Goal: Task Accomplishment & Management: Manage account settings

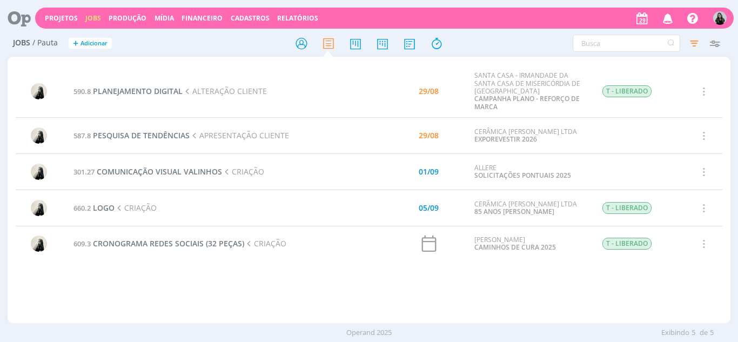
click at [665, 11] on icon "button" at bounding box center [668, 18] width 19 height 18
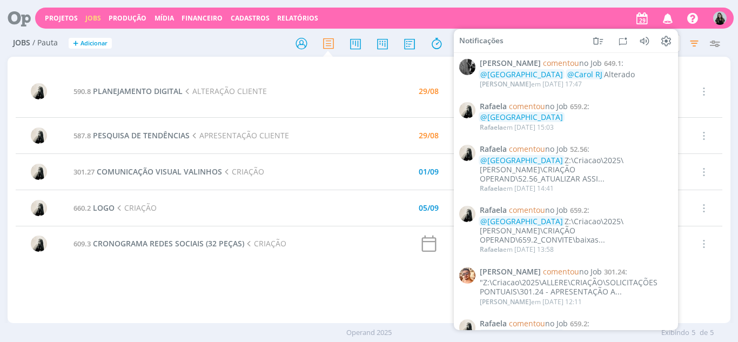
click at [238, 40] on h2 "Jobs / Pauta + Adicionar" at bounding box center [128, 41] width 230 height 23
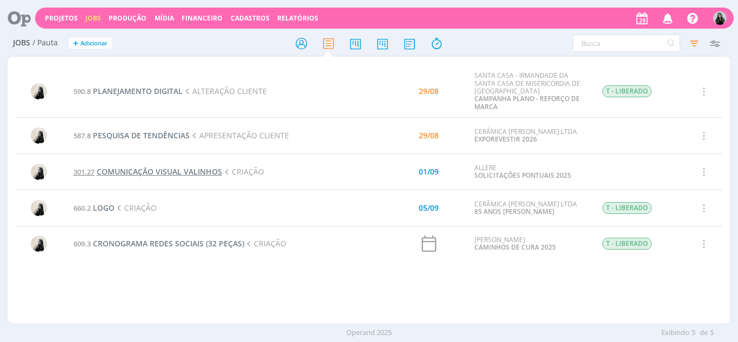
click at [197, 170] on span "COMUNICAÇÃO VISUAL VALINHOS" at bounding box center [159, 171] width 125 height 10
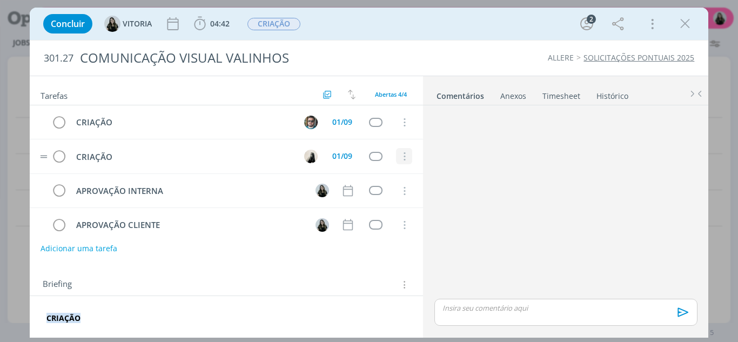
click at [399, 154] on icon "dialog" at bounding box center [404, 157] width 12 height 10
click at [400, 173] on link "Cancelar" at bounding box center [368, 174] width 85 height 17
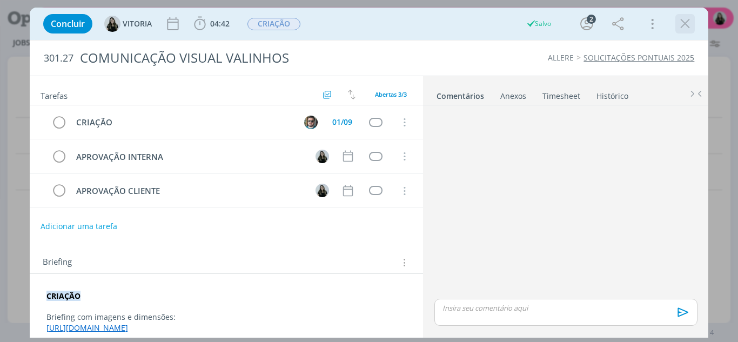
click at [685, 25] on icon "dialog" at bounding box center [685, 24] width 16 height 16
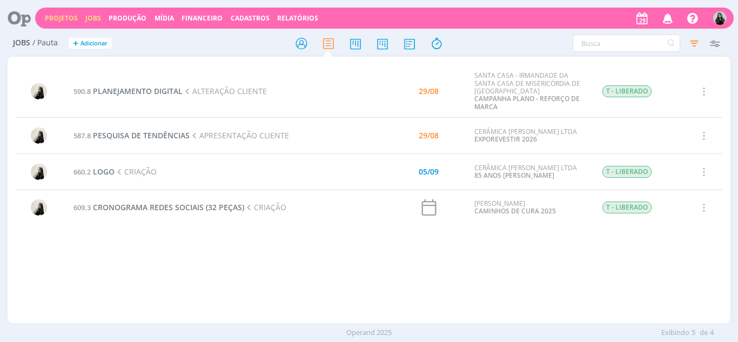
click at [57, 14] on link "Projetos" at bounding box center [61, 18] width 33 height 9
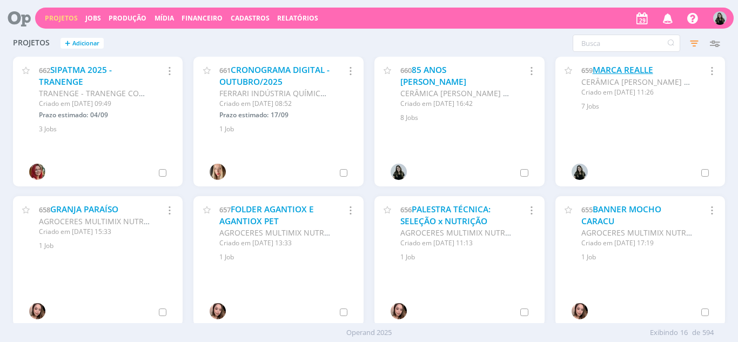
click at [607, 72] on link "MARCA REALLE" at bounding box center [623, 69] width 61 height 11
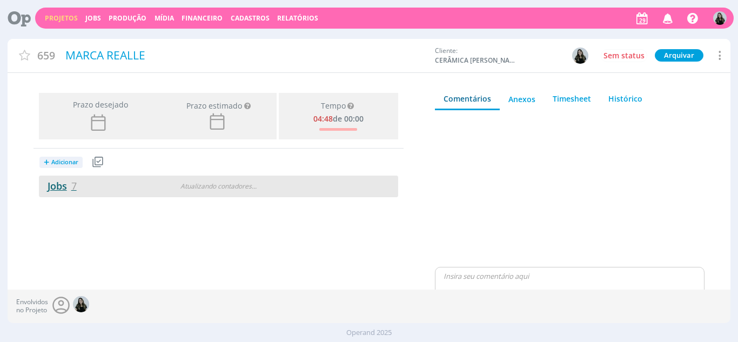
click at [59, 183] on link "Jobs 7" at bounding box center [58, 185] width 38 height 13
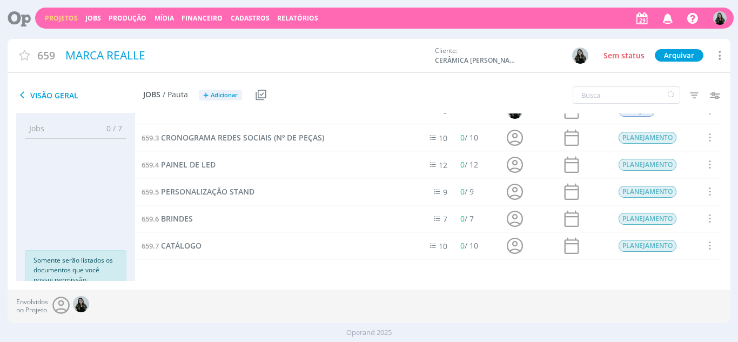
scroll to position [43, 0]
click at [183, 244] on span "CATÁLOGO" at bounding box center [181, 245] width 41 height 10
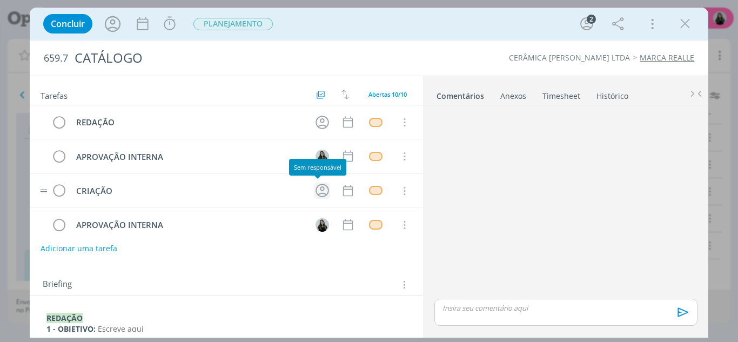
click at [317, 193] on icon "dialog" at bounding box center [323, 191] width 14 height 14
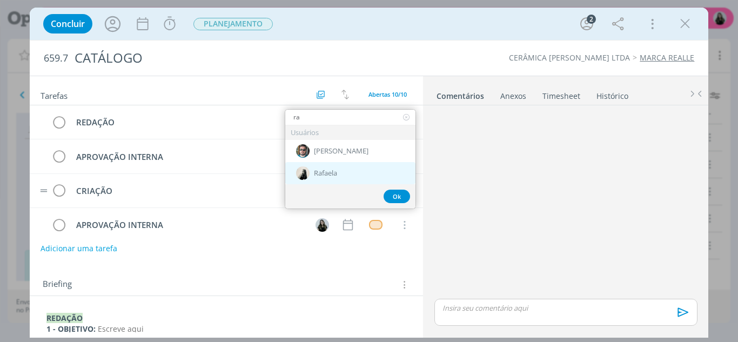
type input "ra"
click at [337, 172] on span "Rafaela" at bounding box center [325, 173] width 23 height 9
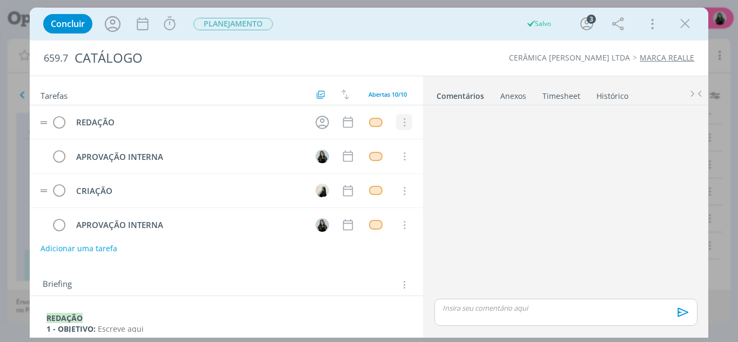
click at [403, 122] on icon "dialog" at bounding box center [404, 123] width 12 height 10
click at [393, 144] on link "Cancelar" at bounding box center [368, 140] width 85 height 17
click at [341, 129] on icon "dialog" at bounding box center [348, 122] width 14 height 14
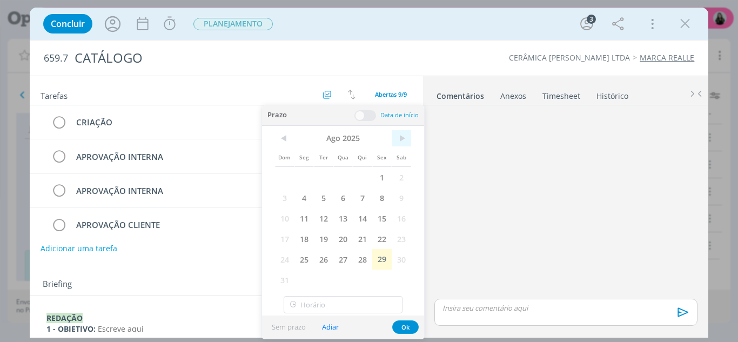
click at [407, 143] on span ">" at bounding box center [401, 138] width 19 height 16
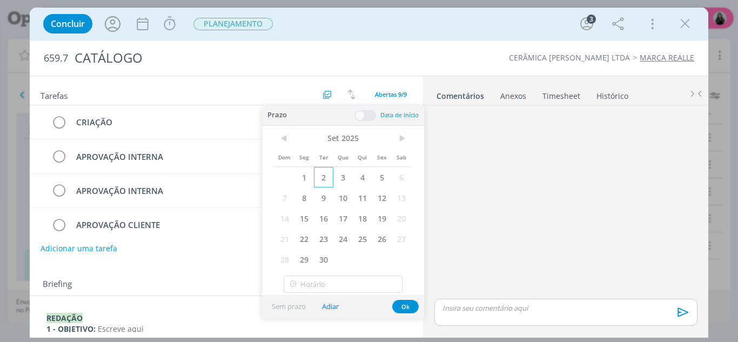
click at [329, 175] on span "2" at bounding box center [323, 177] width 19 height 21
click at [412, 313] on button "Ok" at bounding box center [405, 307] width 26 height 14
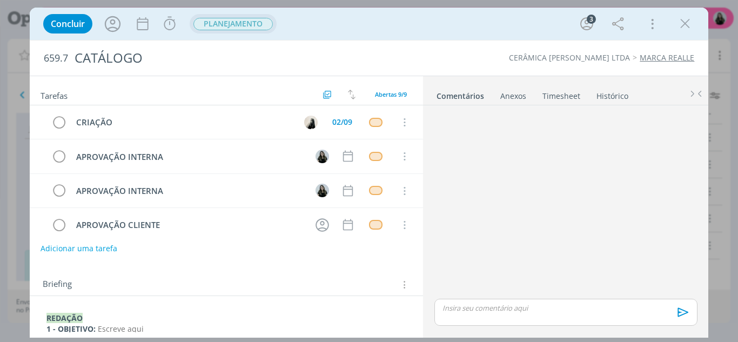
click at [256, 22] on span "PLANEJAMENTO" at bounding box center [232, 24] width 79 height 12
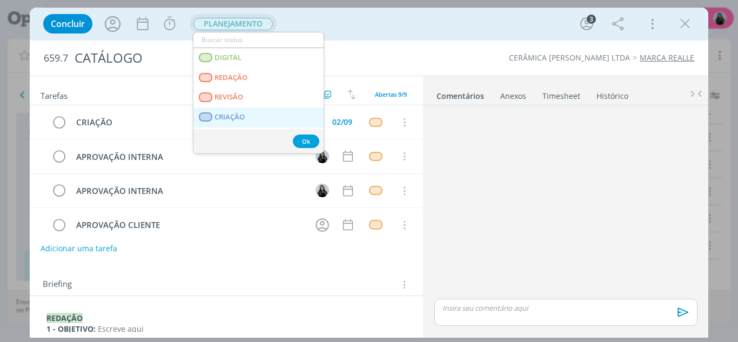
click at [259, 114] on link "CRIAÇÃO" at bounding box center [258, 118] width 130 height 20
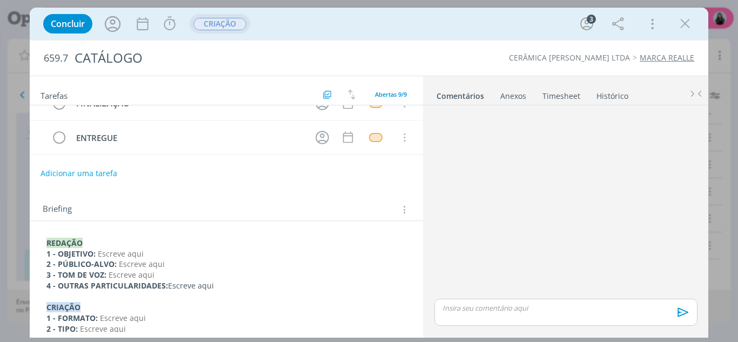
scroll to position [171, 0]
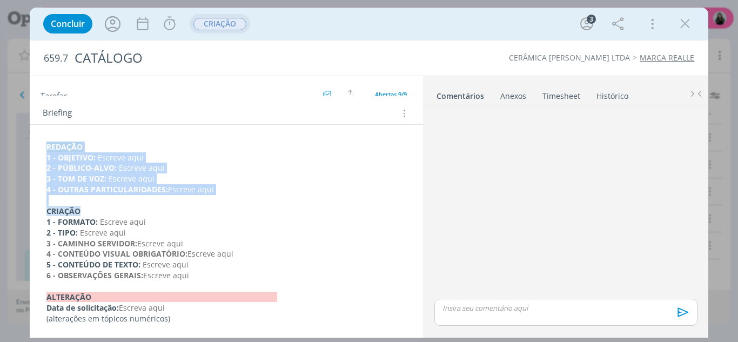
drag, startPoint x: 233, startPoint y: 199, endPoint x: 47, endPoint y: 142, distance: 195.0
click at [47, 142] on div "REDAÇÃO 1 - OBJETIVO: Escreve aqui 2 - PÚBLICO-ALVO: Escreve aqui 3 - TOM DE VO…" at bounding box center [226, 233] width 377 height 190
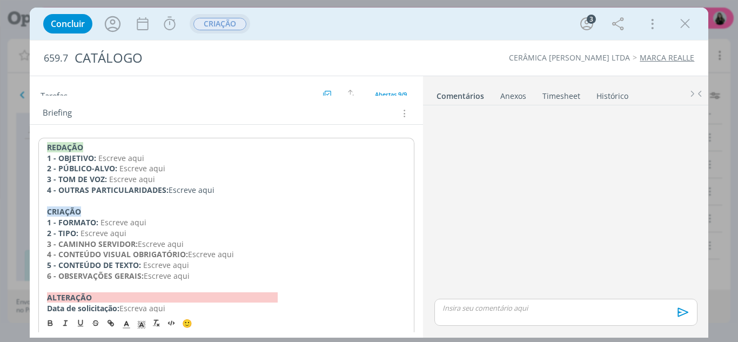
scroll to position [138, 0]
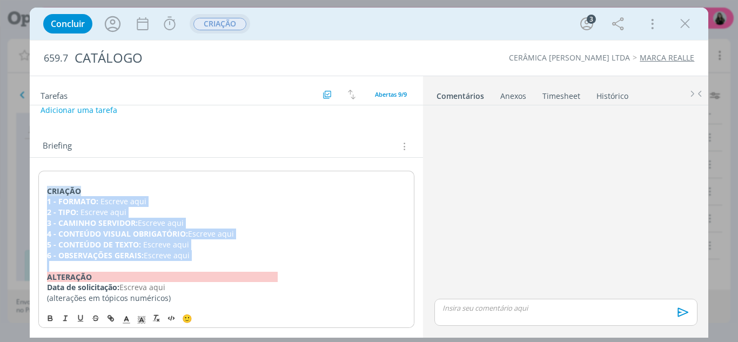
drag, startPoint x: 206, startPoint y: 262, endPoint x: 33, endPoint y: 199, distance: 183.7
click at [33, 199] on div "CRIAÇÃO 1 - FORMATO: Escreve aqui 2 - TIPO: Escreve aqui 3 - CAMINHO SERVIDOR: …" at bounding box center [227, 245] width 394 height 175
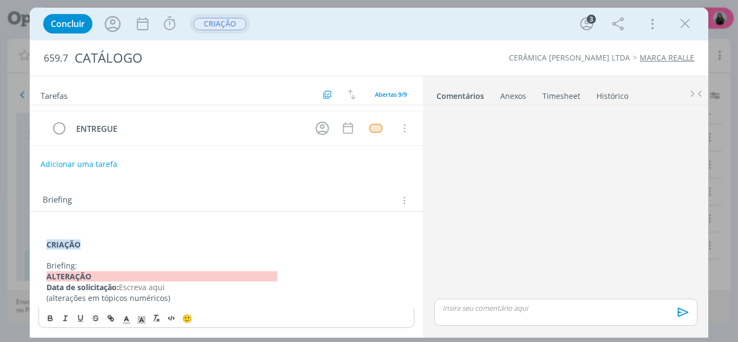
scroll to position [84, 0]
click at [126, 269] on p "Briefing:" at bounding box center [226, 265] width 360 height 11
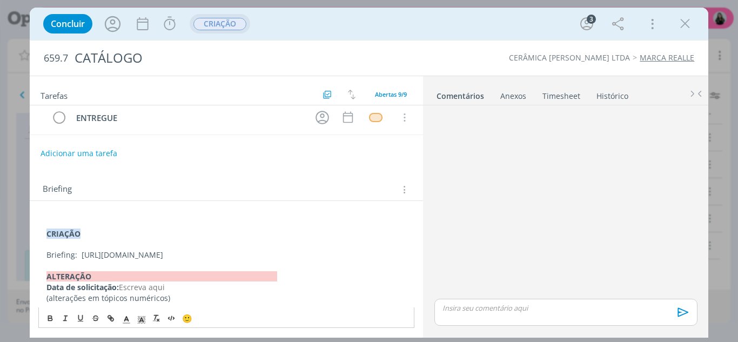
drag, startPoint x: 57, startPoint y: 267, endPoint x: 43, endPoint y: 256, distance: 18.4
click at [43, 256] on div "CRIAÇÃO Briefing: [URL][DOMAIN_NAME] ﻿ALTERAÇÃO Data de solicitação: Escreva aq…" at bounding box center [226, 260] width 377 height 93
click at [108, 325] on button "dialog" at bounding box center [111, 318] width 15 height 13
type input "[URL][DOMAIN_NAME]"
click at [283, 292] on link "dialog" at bounding box center [276, 297] width 31 height 10
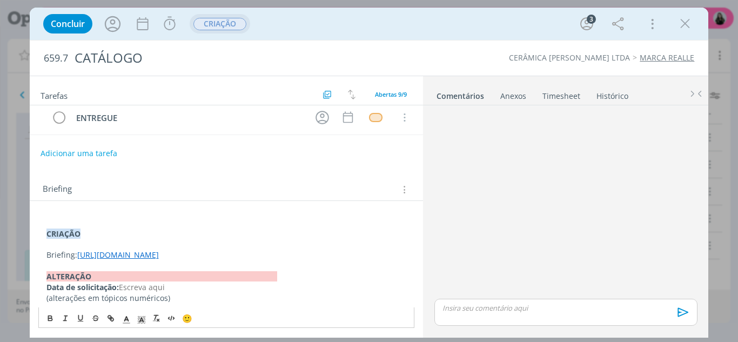
click at [170, 260] on p "Briefing: [URL][DOMAIN_NAME]" at bounding box center [226, 255] width 360 height 11
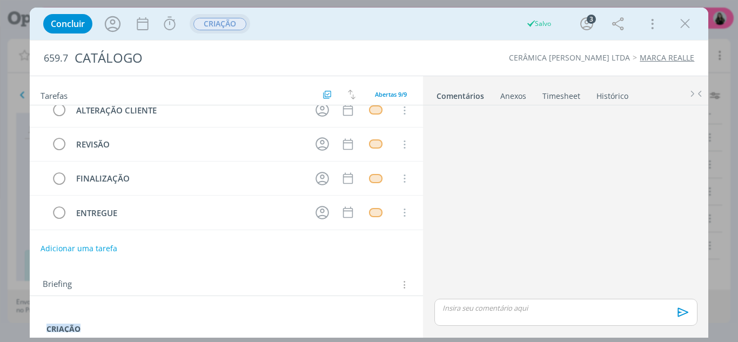
scroll to position [0, 0]
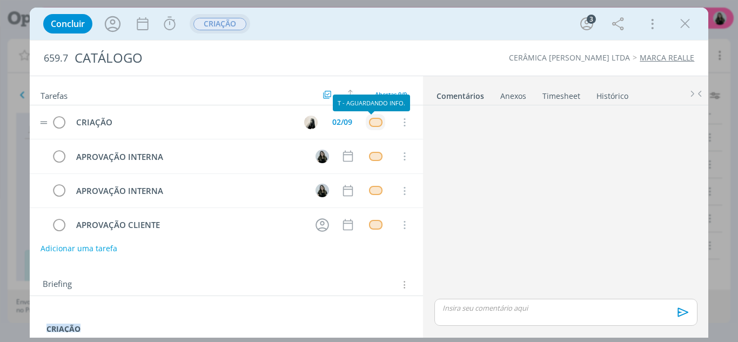
click at [374, 118] on div "dialog" at bounding box center [376, 122] width 14 height 9
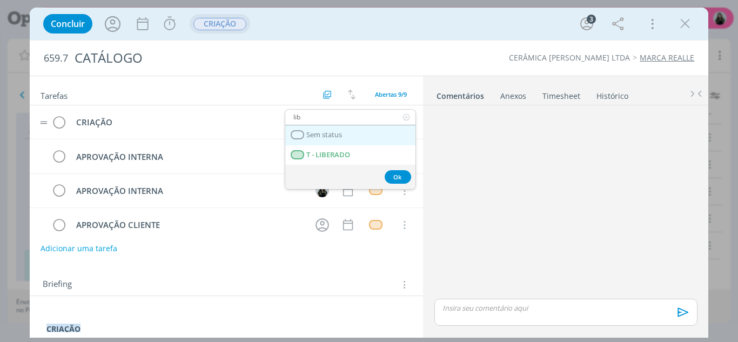
type input "lib"
click at [366, 143] on link "Sem status" at bounding box center [350, 135] width 130 height 20
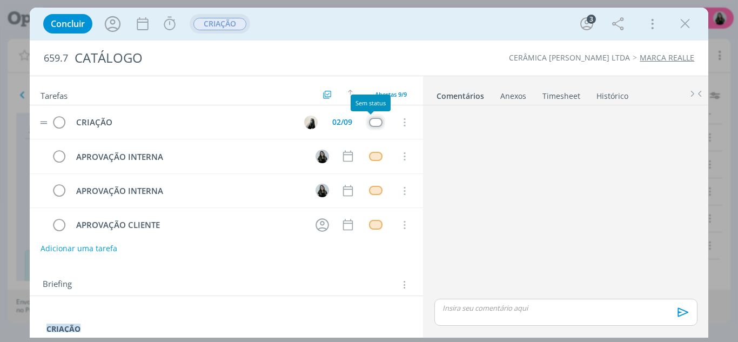
click at [372, 122] on div "dialog" at bounding box center [376, 122] width 14 height 9
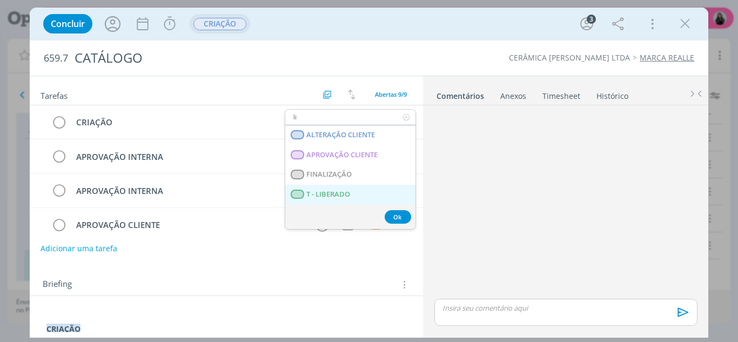
type input "li"
click at [374, 190] on LIBERADO "T - LIBERADO" at bounding box center [350, 195] width 130 height 20
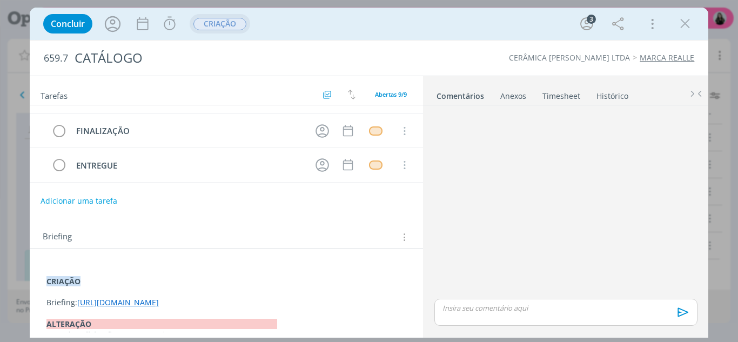
scroll to position [96, 0]
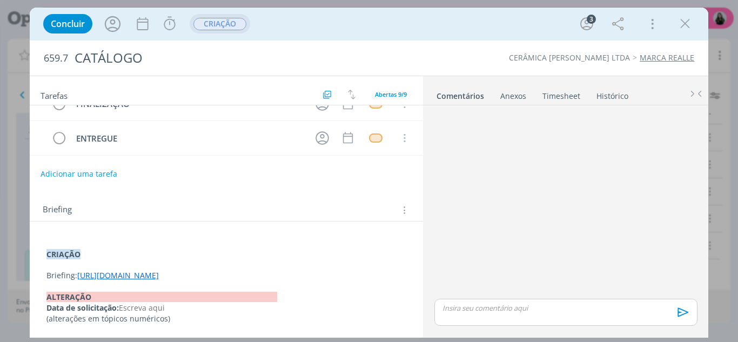
drag, startPoint x: 91, startPoint y: 277, endPoint x: 42, endPoint y: 258, distance: 53.2
click at [42, 258] on div "CRIAÇÃO Briefing: [URL][DOMAIN_NAME] ﻿ALTERAÇÃO Data de solicitação: Escreva aq…" at bounding box center [226, 281] width 377 height 93
copy p "Briefing: [URL][DOMAIN_NAME]"
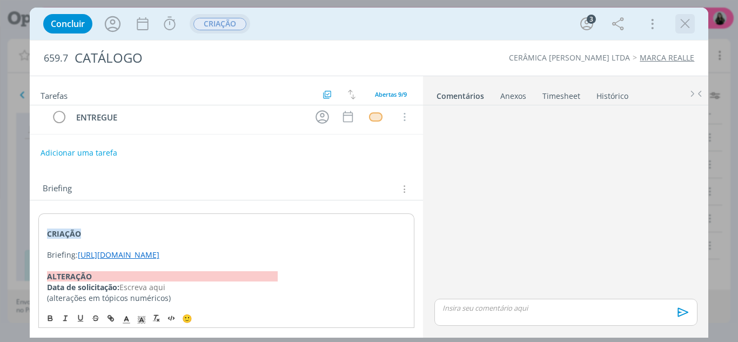
click at [684, 23] on icon "dialog" at bounding box center [685, 24] width 16 height 16
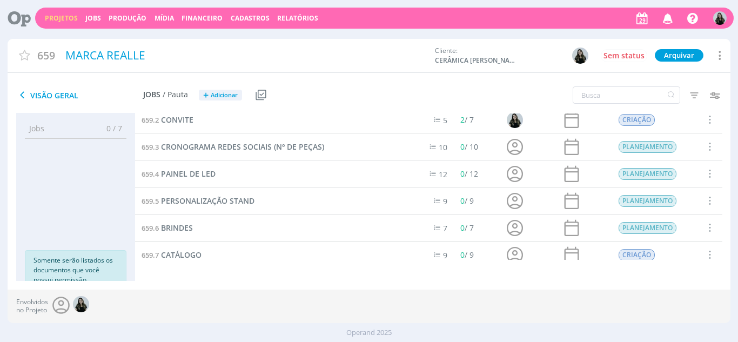
scroll to position [43, 0]
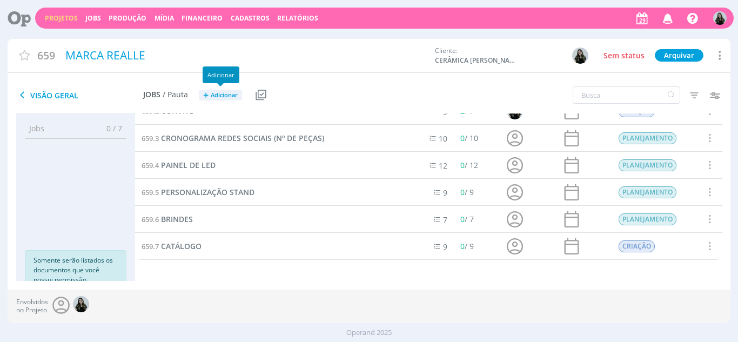
click at [218, 97] on span "Adicionar" at bounding box center [224, 95] width 27 height 7
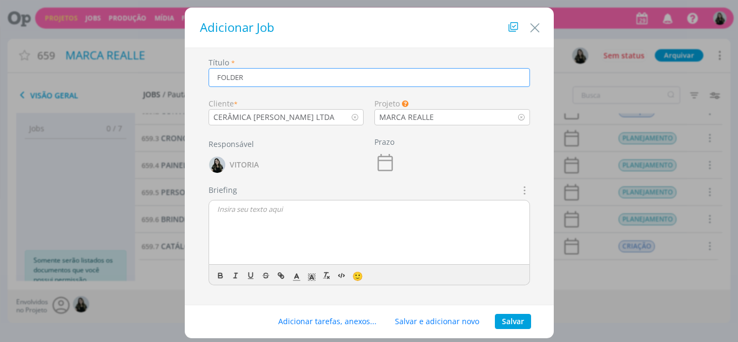
type input "FOLDER"
click at [506, 325] on button "Salvar" at bounding box center [513, 321] width 36 height 15
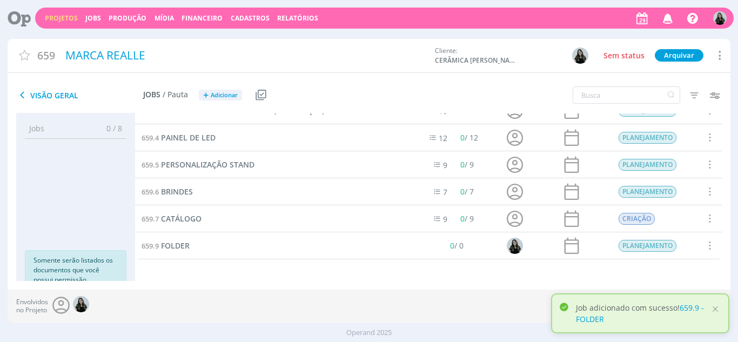
scroll to position [70, 0]
click at [184, 212] on div "659.7 CATÁLOGO" at bounding box center [275, 218] width 280 height 26
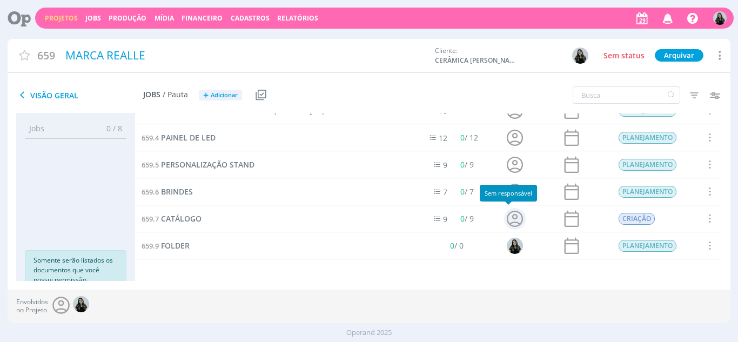
click at [513, 217] on icon at bounding box center [514, 219] width 21 height 21
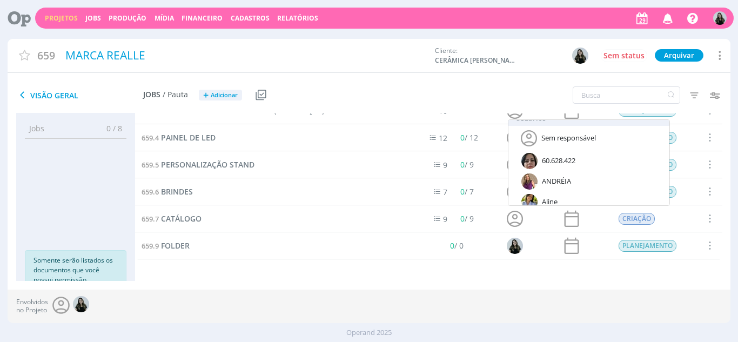
scroll to position [0, 0]
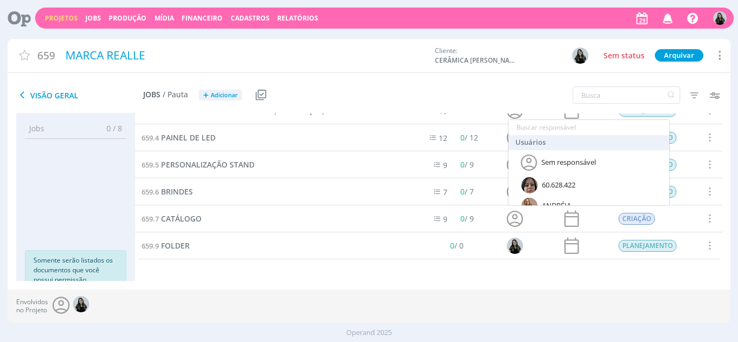
click at [547, 129] on input "text" at bounding box center [588, 127] width 161 height 15
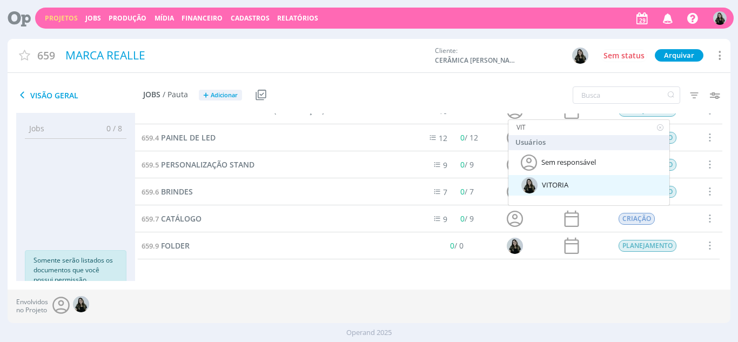
type input "VIT"
click at [557, 177] on div "VITORIA" at bounding box center [588, 185] width 161 height 21
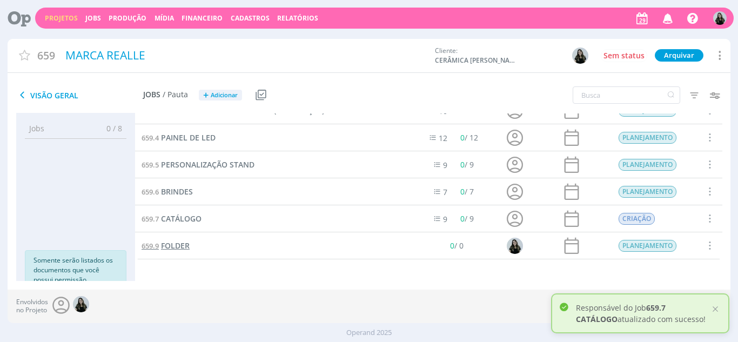
click at [180, 245] on span "FOLDER" at bounding box center [175, 245] width 29 height 10
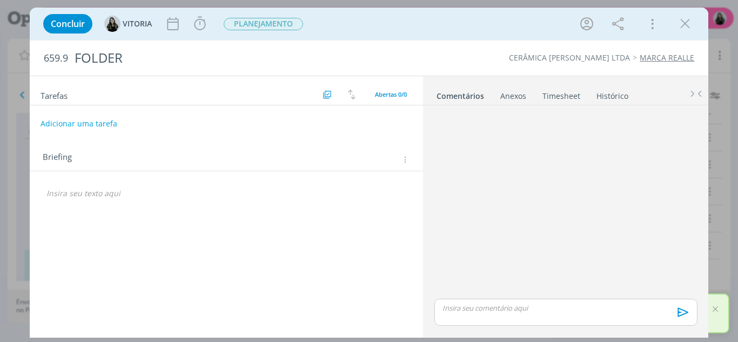
click at [86, 193] on p "dialog" at bounding box center [226, 193] width 360 height 11
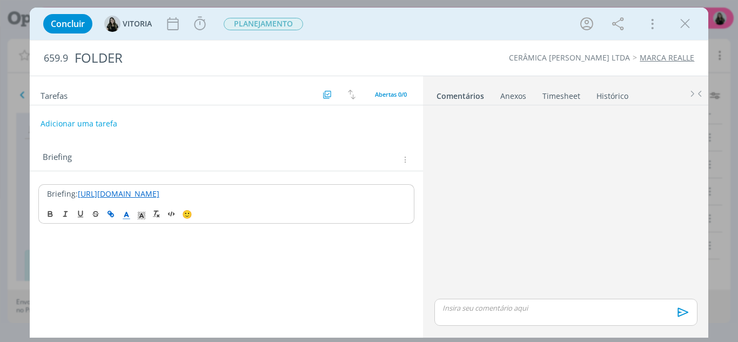
click at [39, 192] on div "Briefing: [URL][DOMAIN_NAME]" at bounding box center [226, 193] width 377 height 19
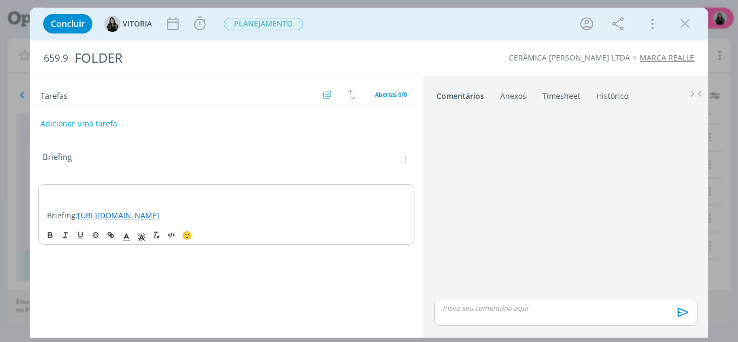
click at [39, 192] on div "﻿ Briefing: [URL][DOMAIN_NAME]" at bounding box center [226, 204] width 377 height 41
click at [39, 192] on div "CRIAÇÃO Briefing: [URL][DOMAIN_NAME]" at bounding box center [226, 204] width 377 height 41
click at [49, 242] on button "dialog" at bounding box center [50, 235] width 15 height 13
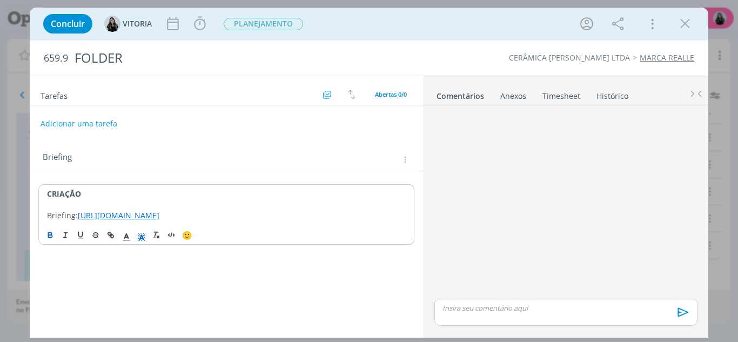
click at [140, 242] on span "dialog" at bounding box center [141, 235] width 15 height 13
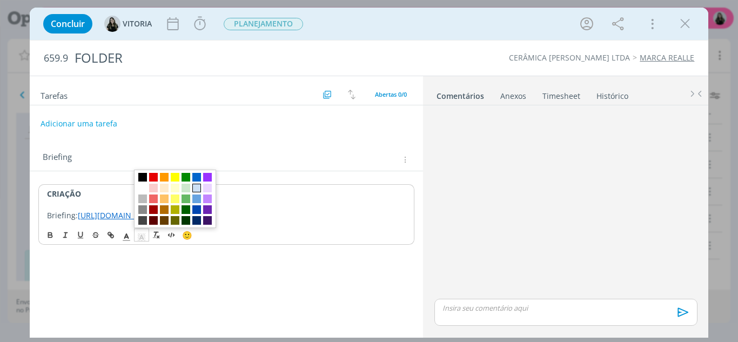
click at [198, 192] on span "dialog" at bounding box center [196, 188] width 9 height 9
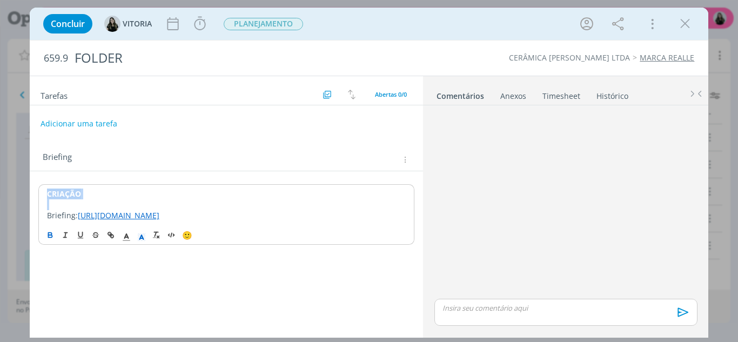
click at [129, 198] on p "CRIAÇÃO" at bounding box center [226, 194] width 359 height 11
click at [81, 218] on p "Briefing: [URL][DOMAIN_NAME]" at bounding box center [226, 215] width 359 height 11
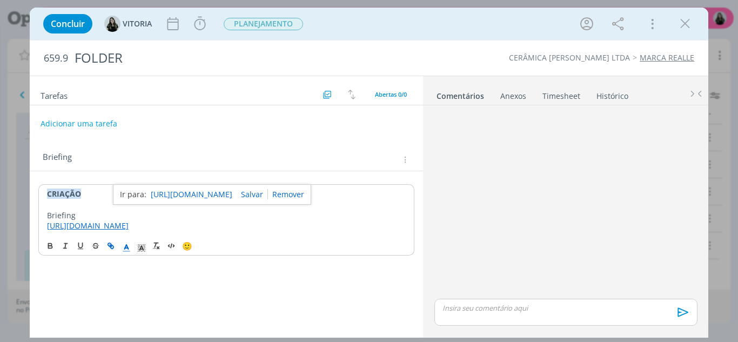
click at [112, 217] on p "Briefing" at bounding box center [226, 215] width 359 height 11
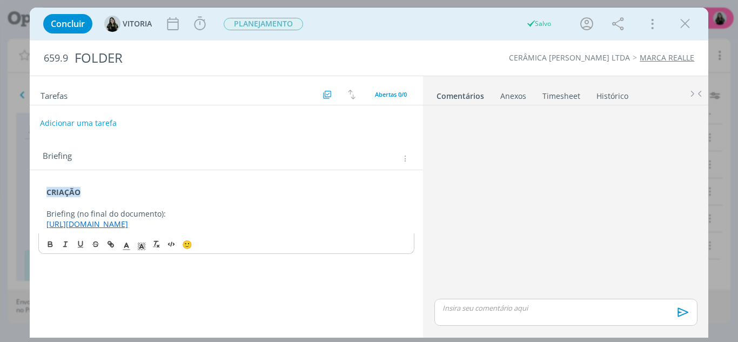
click at [91, 124] on button "Adicionar uma tarefa" at bounding box center [78, 123] width 77 height 18
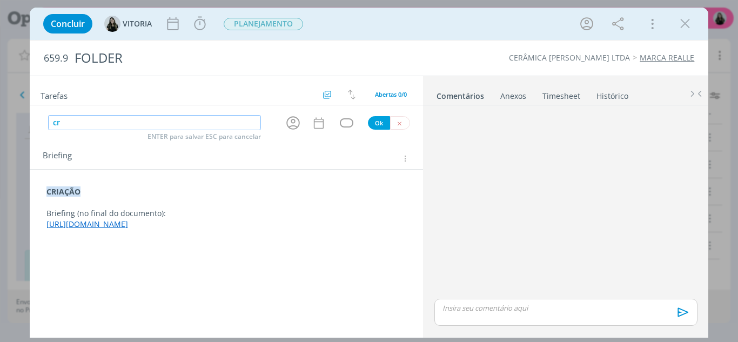
type input "c"
type input "CRIAÇÃO"
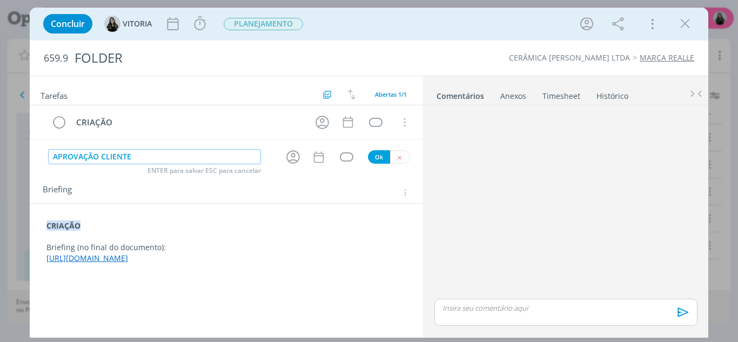
type input "APROVAÇÃO CLIENTE"
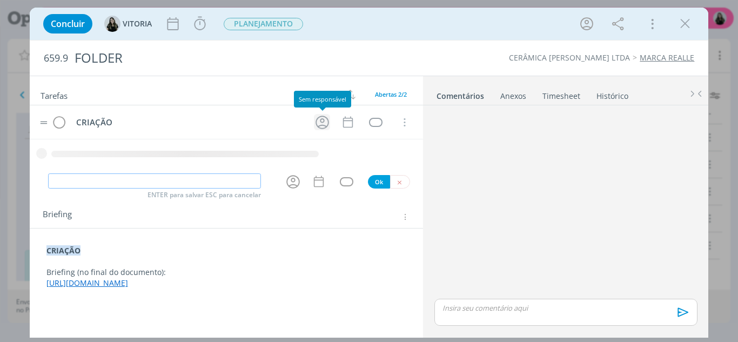
click at [320, 116] on icon "dialog" at bounding box center [322, 122] width 17 height 17
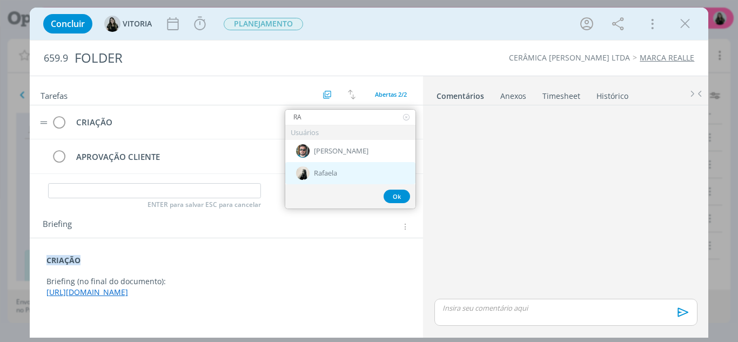
type input "RA"
click at [332, 178] on div "Rafaela" at bounding box center [350, 173] width 130 height 22
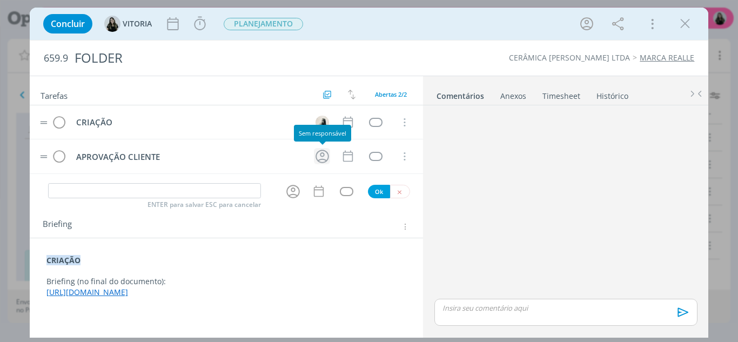
click at [322, 159] on icon "dialog" at bounding box center [323, 157] width 14 height 14
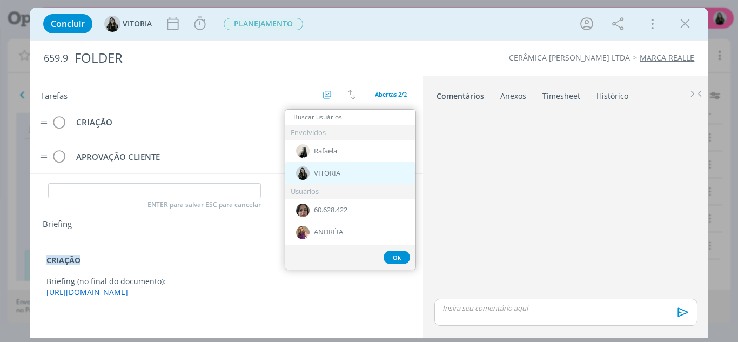
click at [312, 172] on div "VITORIA" at bounding box center [350, 173] width 130 height 22
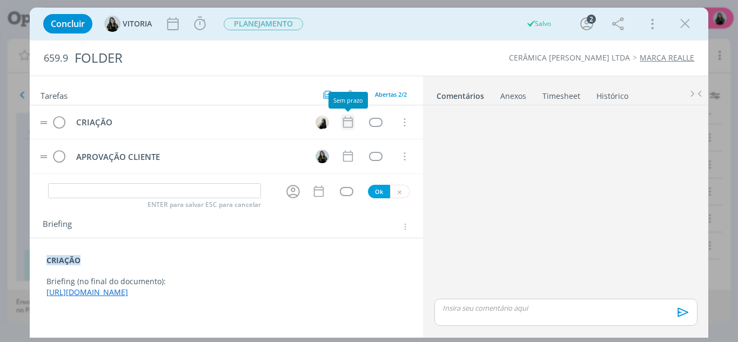
click at [343, 119] on icon "dialog" at bounding box center [348, 122] width 14 height 14
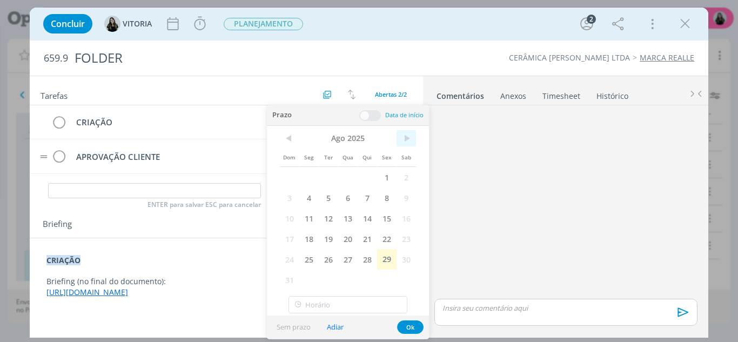
click at [404, 139] on span ">" at bounding box center [406, 138] width 19 height 16
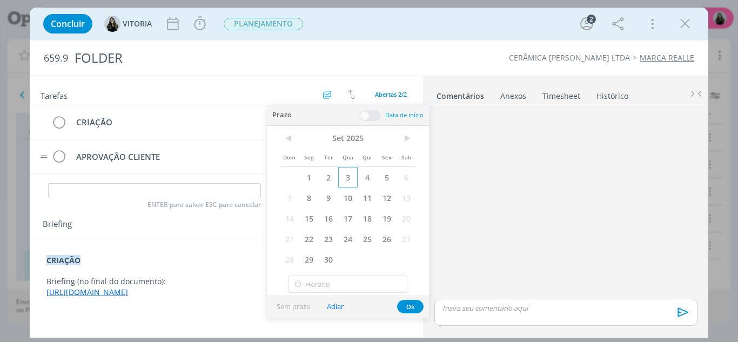
click at [352, 180] on span "3" at bounding box center [347, 177] width 19 height 21
click at [406, 311] on button "Ok" at bounding box center [410, 307] width 26 height 14
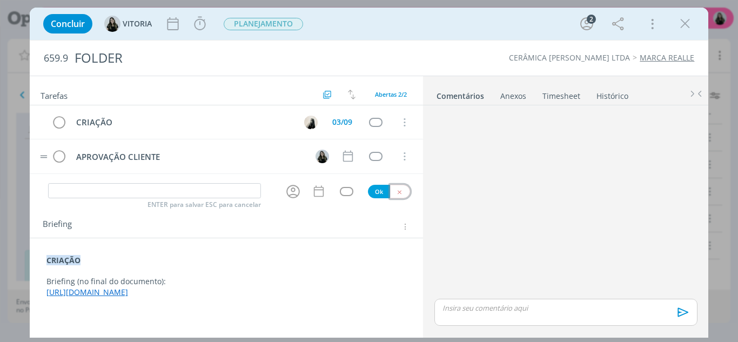
click at [399, 192] on icon "dialog" at bounding box center [399, 192] width 7 height 7
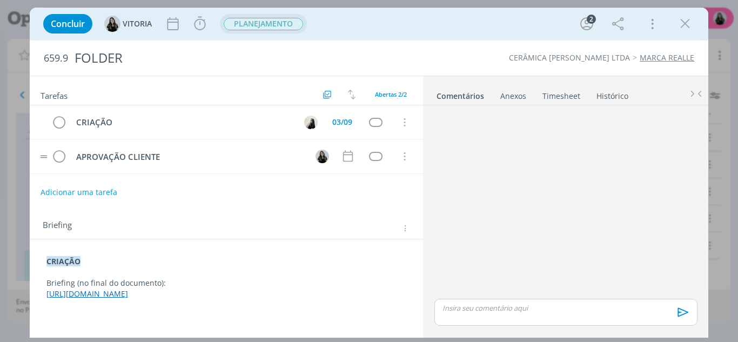
click at [258, 31] on span "PLANEJAMENTO" at bounding box center [263, 23] width 87 height 19
click at [256, 25] on span "PLANEJAMENTO" at bounding box center [263, 24] width 79 height 12
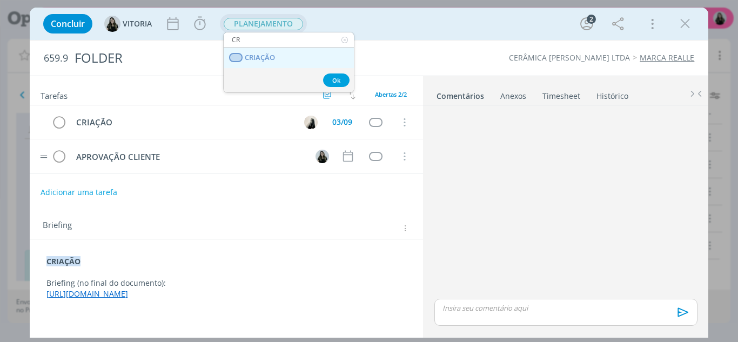
type input "CR"
click at [266, 53] on span "CRIAÇÃO" at bounding box center [260, 57] width 30 height 9
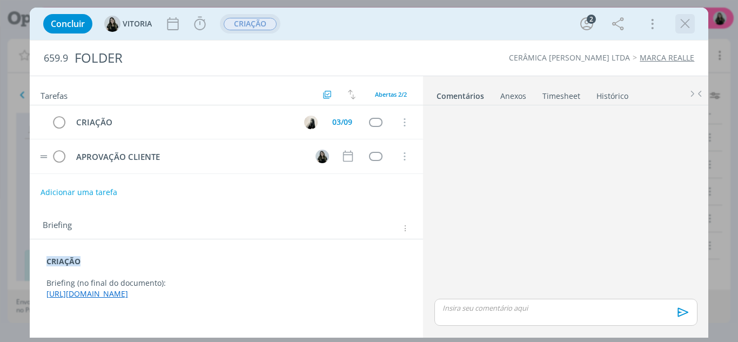
click at [684, 17] on icon "dialog" at bounding box center [685, 24] width 16 height 16
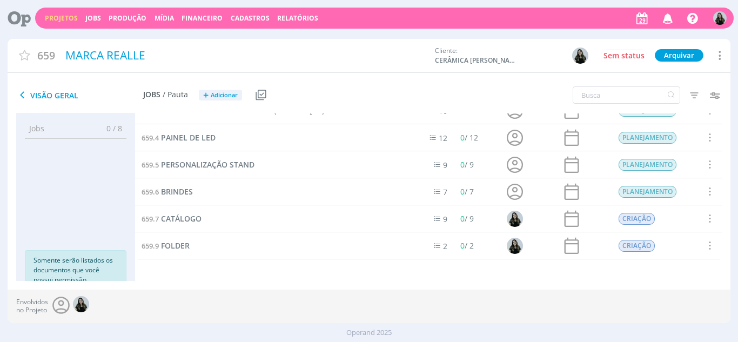
scroll to position [70, 0]
click at [211, 95] on span "Adicionar" at bounding box center [224, 95] width 27 height 7
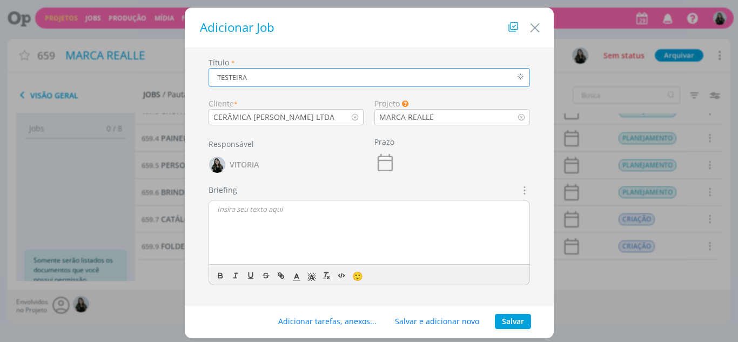
type input "TESTEIRA"
click at [510, 323] on button "Salvar" at bounding box center [513, 321] width 36 height 15
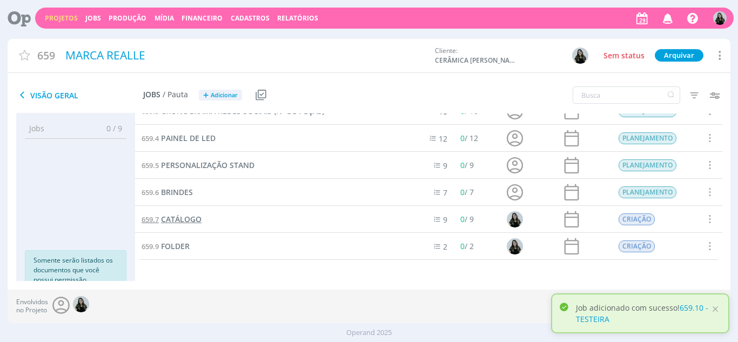
click at [177, 214] on span "CATÁLOGO" at bounding box center [181, 219] width 41 height 10
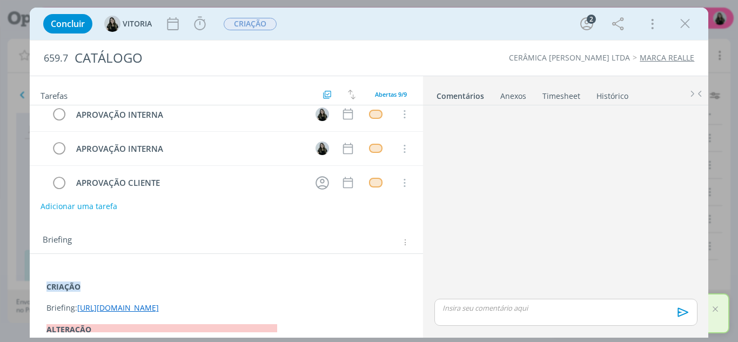
scroll to position [85, 0]
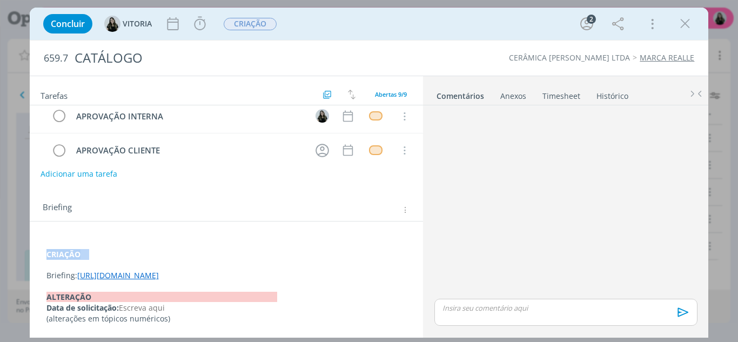
drag, startPoint x: 47, startPoint y: 240, endPoint x: 267, endPoint y: 239, distance: 219.9
click at [267, 249] on p "CRIAÇÃO" at bounding box center [226, 254] width 360 height 11
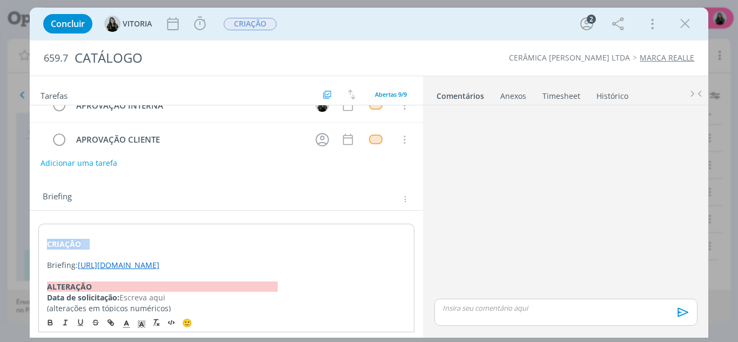
copy p "CRIAÇÃO"
click at [685, 23] on icon "dialog" at bounding box center [685, 24] width 16 height 16
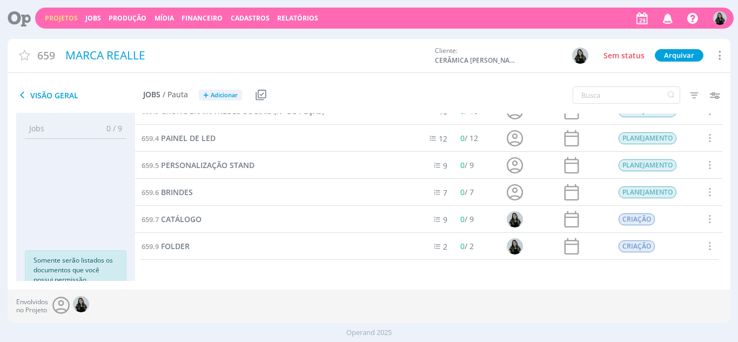
scroll to position [97, 0]
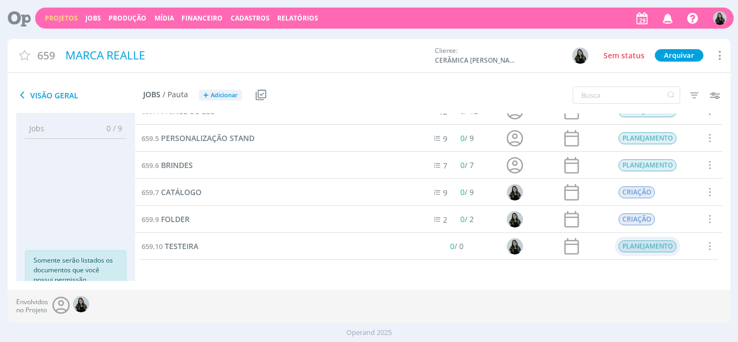
click at [648, 253] on div "PLANEJAMENTO" at bounding box center [646, 246] width 65 height 19
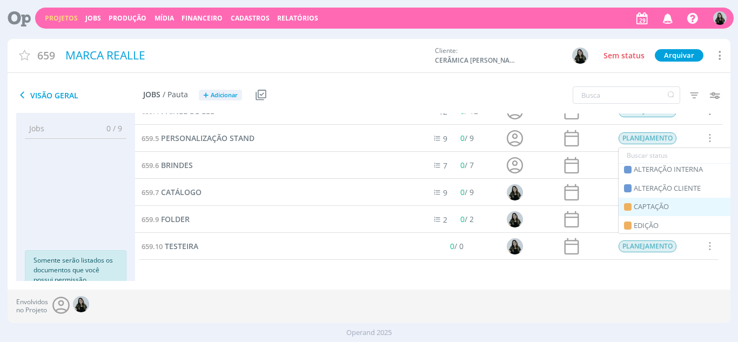
scroll to position [108, 0]
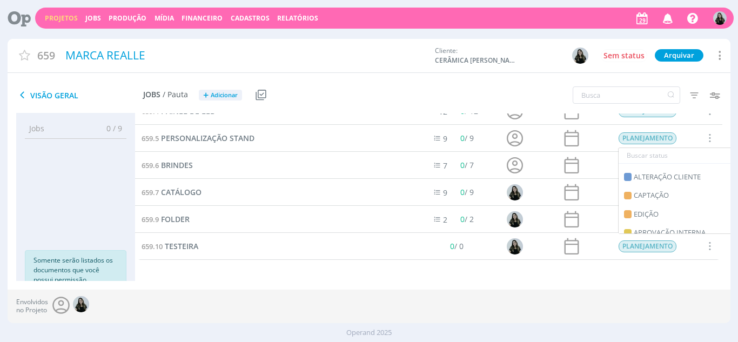
click at [639, 153] on input "text" at bounding box center [682, 155] width 126 height 15
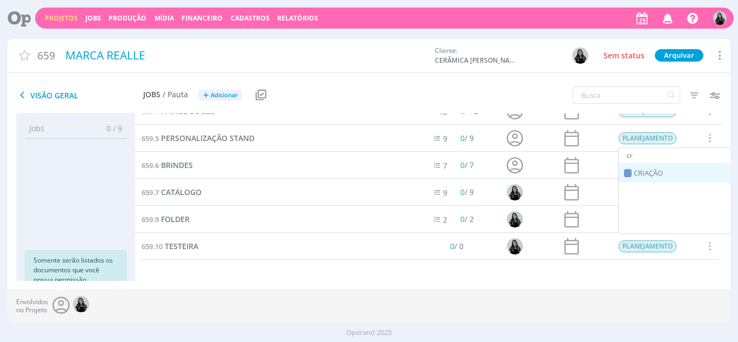
scroll to position [0, 0]
type input "cr"
click at [645, 173] on span "CRIAÇÃO" at bounding box center [648, 173] width 29 height 11
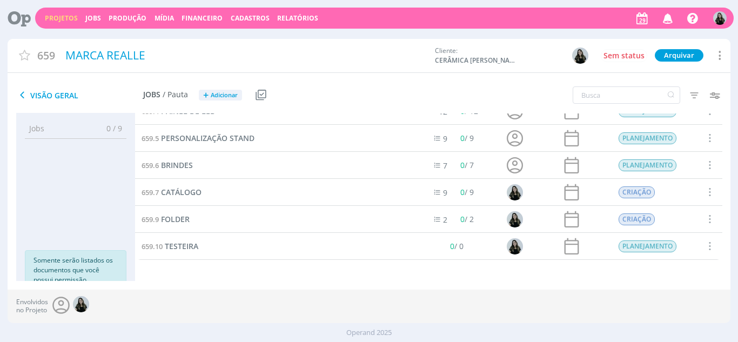
click at [189, 252] on div "659.10 TESTEIRA" at bounding box center [275, 246] width 280 height 26
click at [184, 250] on span "TESTEIRA" at bounding box center [182, 246] width 34 height 10
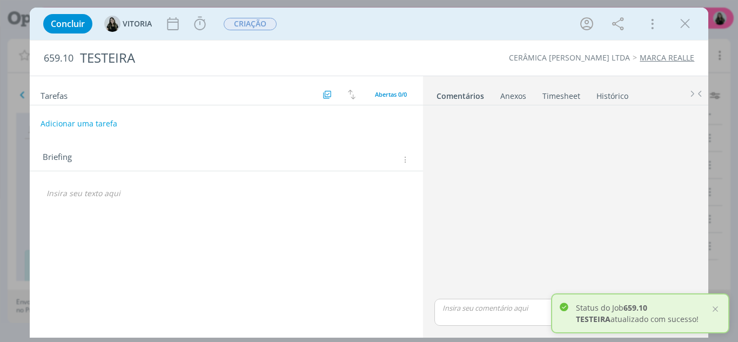
click at [92, 192] on p "dialog" at bounding box center [226, 193] width 360 height 11
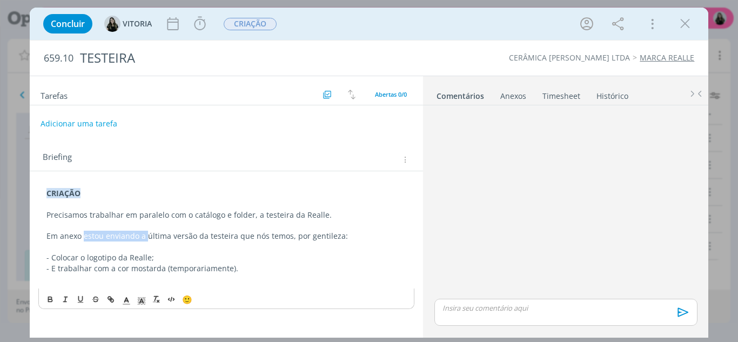
drag, startPoint x: 145, startPoint y: 238, endPoint x: 84, endPoint y: 238, distance: 61.6
click at [84, 238] on p "Em anexo estou enviando a última versão da testeira que nós temos, por gentilez…" at bounding box center [226, 236] width 360 height 11
drag, startPoint x: 327, startPoint y: 236, endPoint x: 246, endPoint y: 237, distance: 80.5
click at [246, 237] on p "Em anexo está a última versão da testeira que nós temos, por gentileza:" at bounding box center [226, 236] width 360 height 11
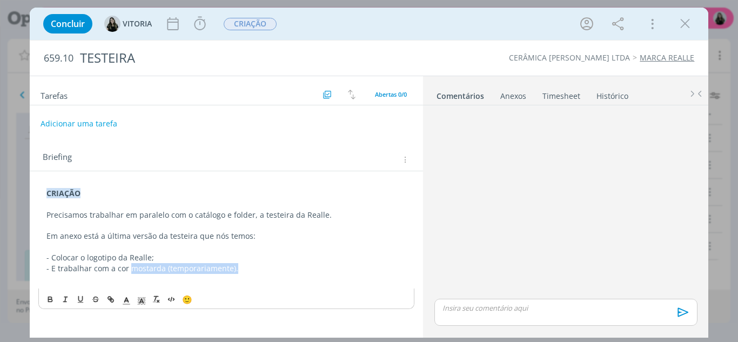
drag, startPoint x: 256, startPoint y: 272, endPoint x: 128, endPoint y: 273, distance: 128.1
click at [128, 273] on p "- E trabalhar com a cor mostarda (temporariamente)." at bounding box center [226, 268] width 360 height 11
click at [267, 235] on p "Em anexo está a última versão da testeira que nós temos:" at bounding box center [226, 236] width 360 height 11
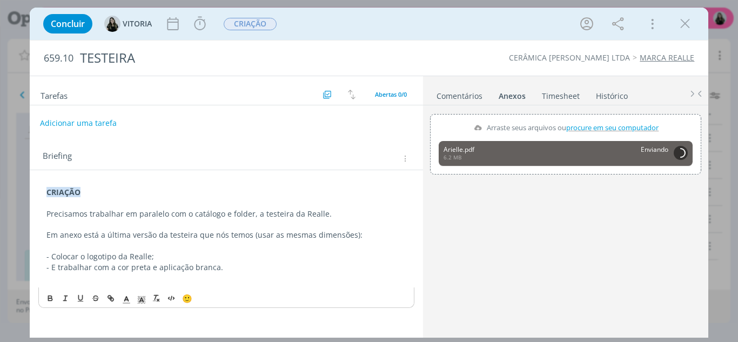
click at [93, 120] on button "Adicionar uma tarefa" at bounding box center [78, 123] width 77 height 18
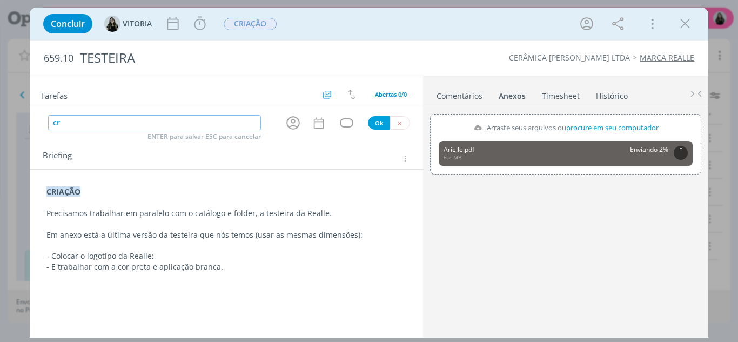
type input "c"
type input "CRIAÇÃOA"
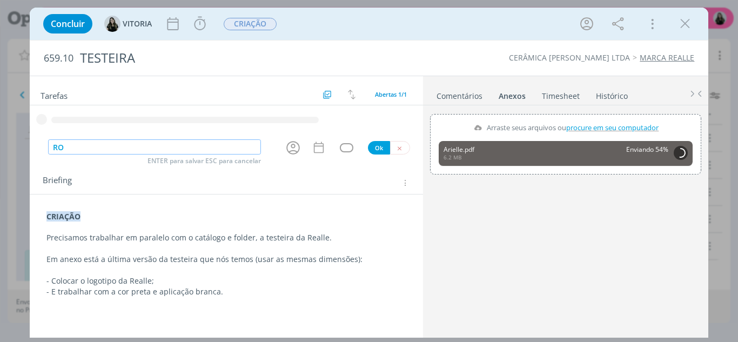
type input "R"
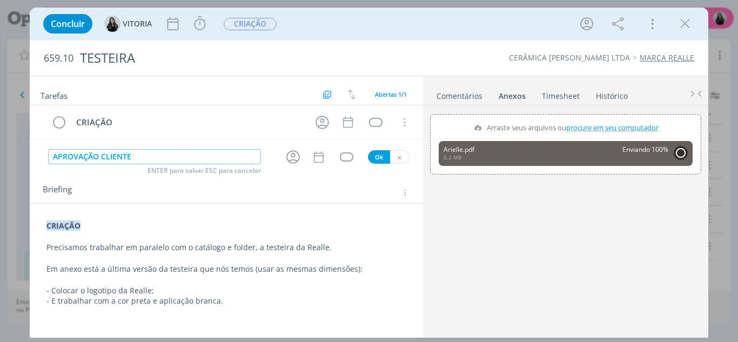
type input "APROVAÇÃO CLIENTE"
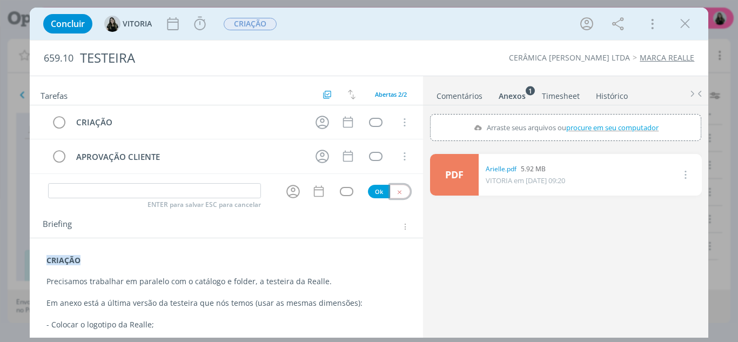
click at [396, 189] on icon "dialog" at bounding box center [399, 192] width 7 height 7
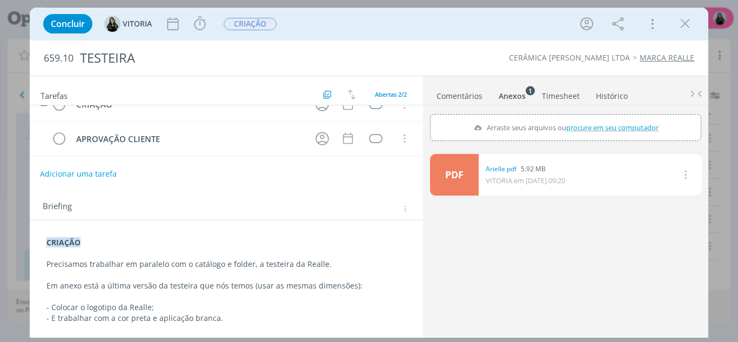
scroll to position [28, 0]
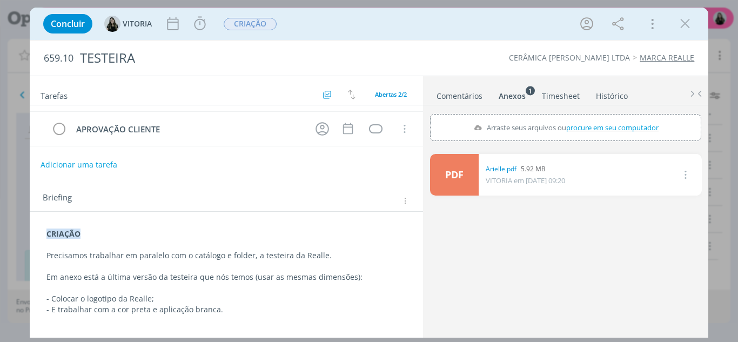
click at [259, 320] on p "dialog" at bounding box center [226, 319] width 360 height 11
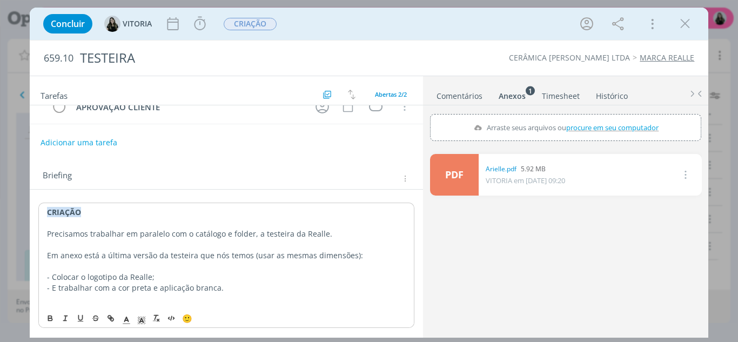
click at [250, 288] on p "- E trabalhar com a cor preta e aplicação branca." at bounding box center [226, 288] width 359 height 11
click at [227, 294] on p "dialog" at bounding box center [226, 298] width 360 height 11
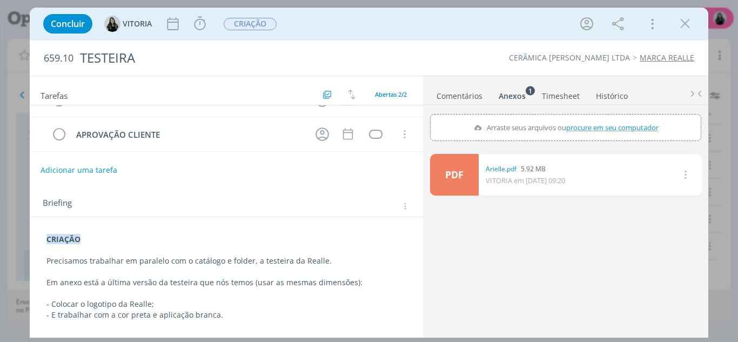
scroll to position [0, 0]
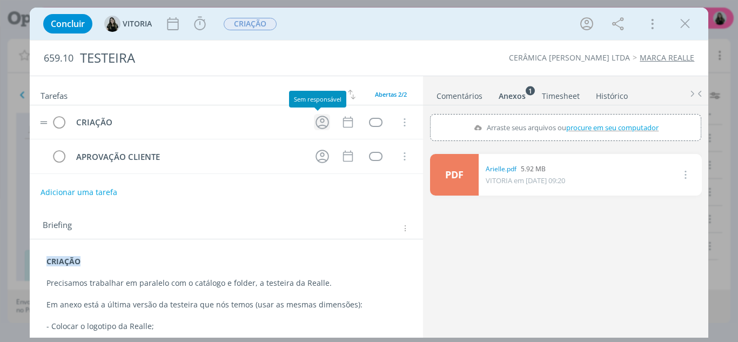
click at [314, 126] on icon "dialog" at bounding box center [322, 122] width 17 height 17
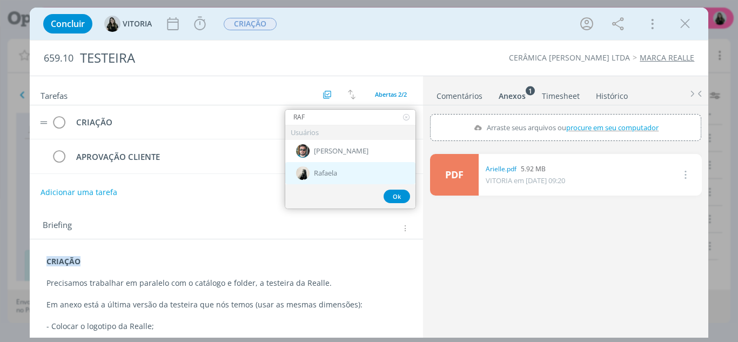
type input "RAF"
click at [337, 172] on span "Rafaela" at bounding box center [325, 173] width 23 height 9
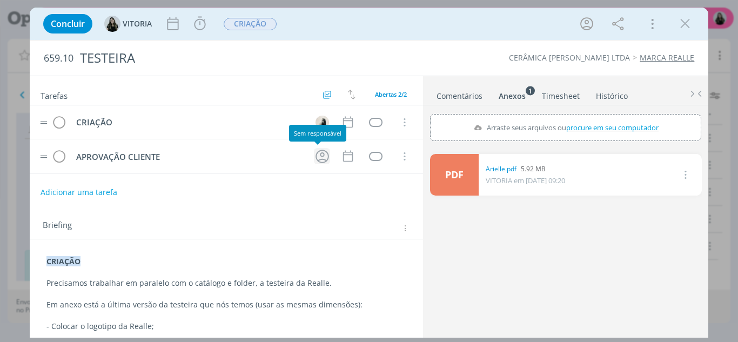
click at [316, 159] on icon "dialog" at bounding box center [322, 156] width 17 height 17
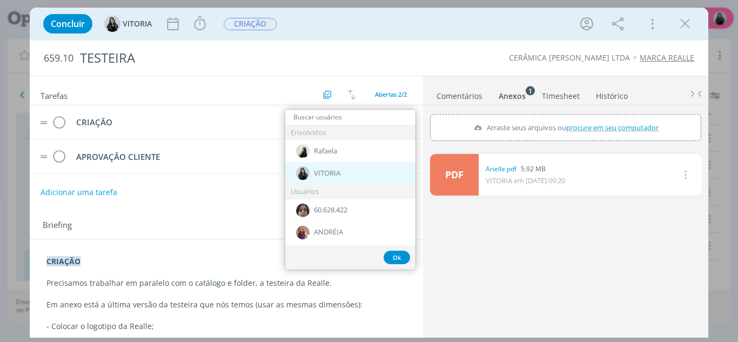
click at [335, 178] on div "VITORIA" at bounding box center [350, 173] width 130 height 22
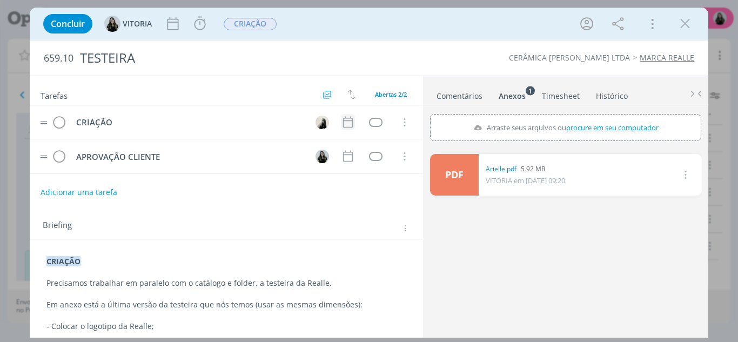
click at [341, 125] on icon "dialog" at bounding box center [348, 122] width 14 height 14
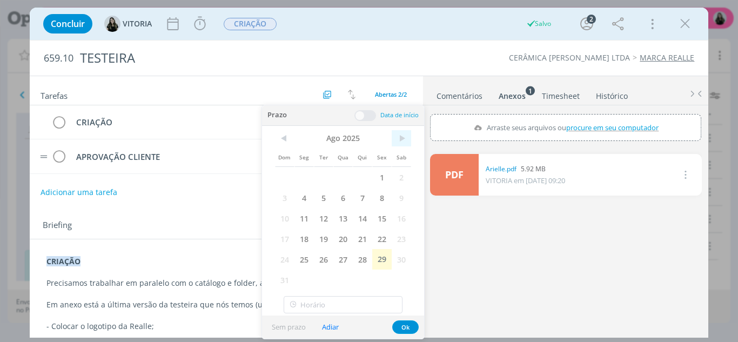
click at [404, 139] on span ">" at bounding box center [401, 138] width 19 height 16
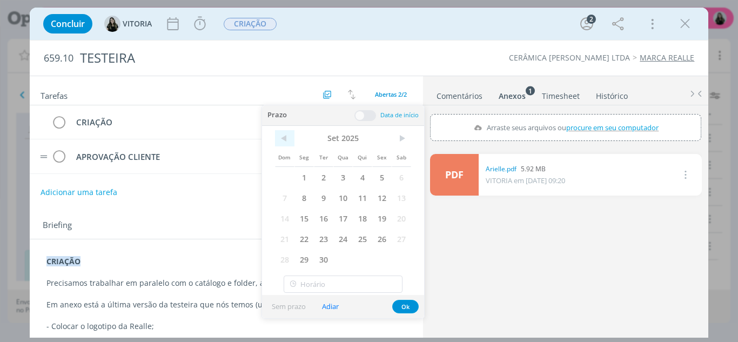
click at [282, 141] on span "<" at bounding box center [284, 138] width 19 height 16
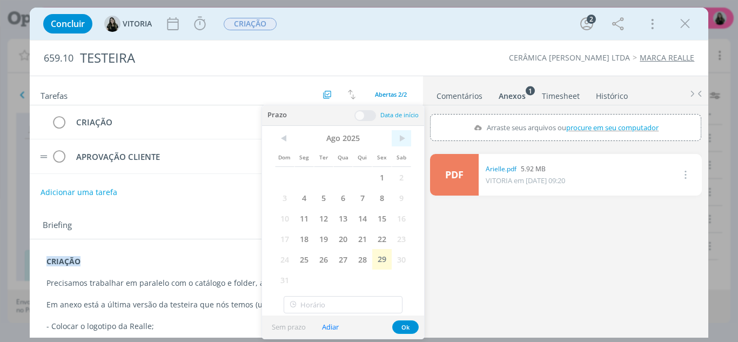
click at [399, 138] on span ">" at bounding box center [401, 138] width 19 height 16
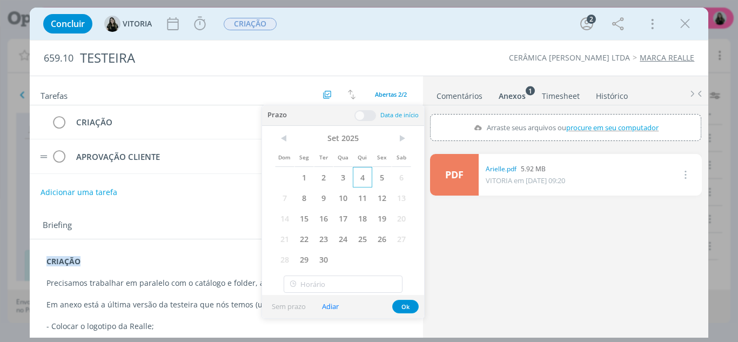
click at [364, 182] on span "4" at bounding box center [362, 177] width 19 height 21
click at [410, 309] on button "Ok" at bounding box center [405, 307] width 26 height 14
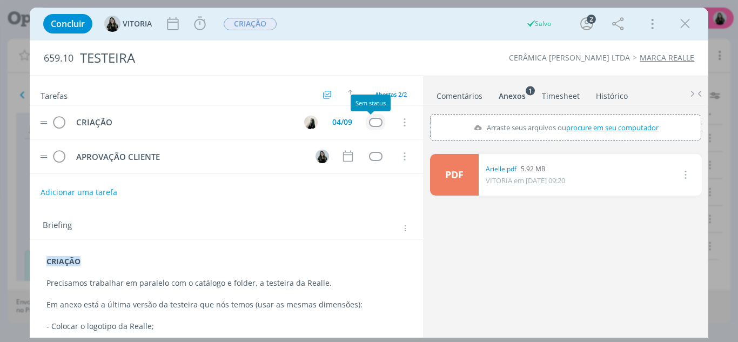
click at [372, 124] on div "dialog" at bounding box center [376, 122] width 14 height 9
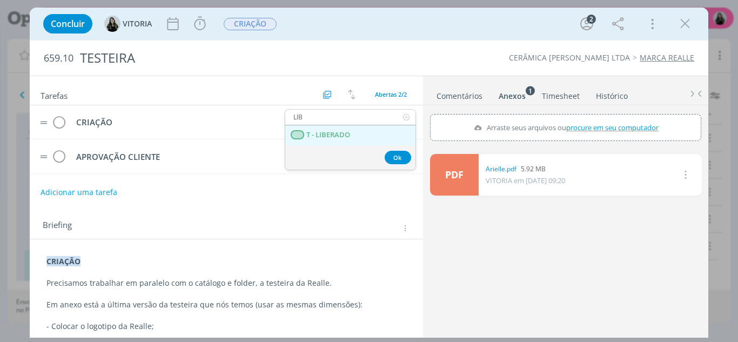
type input "LIB"
click at [372, 132] on LIBERADO "T - LIBERADO" at bounding box center [350, 135] width 130 height 20
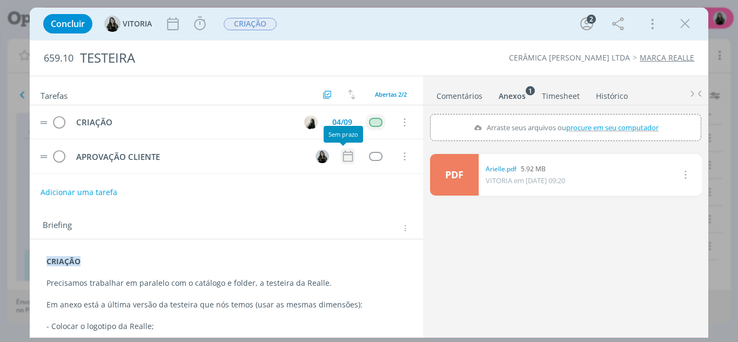
click at [347, 151] on icon "dialog" at bounding box center [348, 156] width 14 height 14
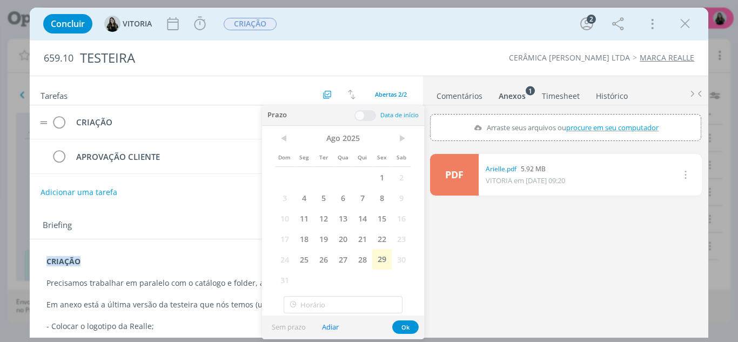
click at [213, 182] on div "CRIAÇÃO 04/09 Cancelar APROVAÇÃO CLIENTE Cancelar" at bounding box center [227, 143] width 394 height 77
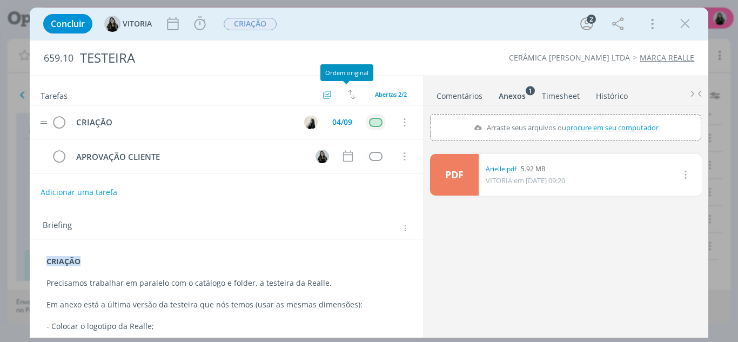
scroll to position [29, 0]
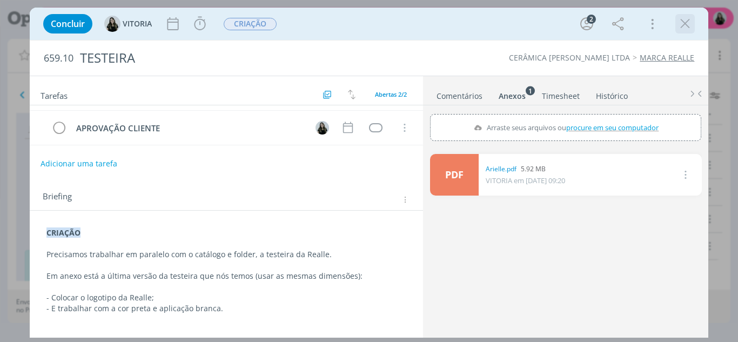
click at [692, 24] on icon "dialog" at bounding box center [685, 24] width 16 height 16
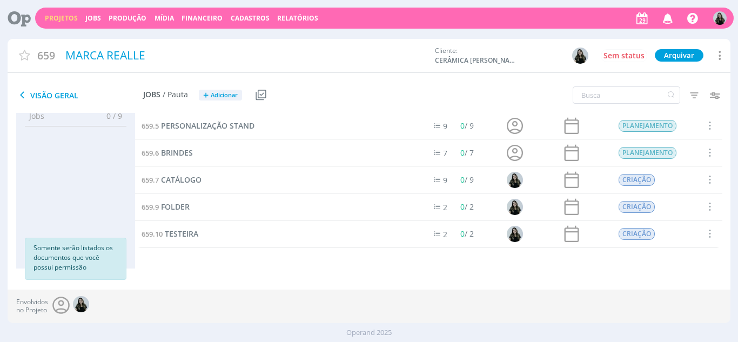
scroll to position [16, 0]
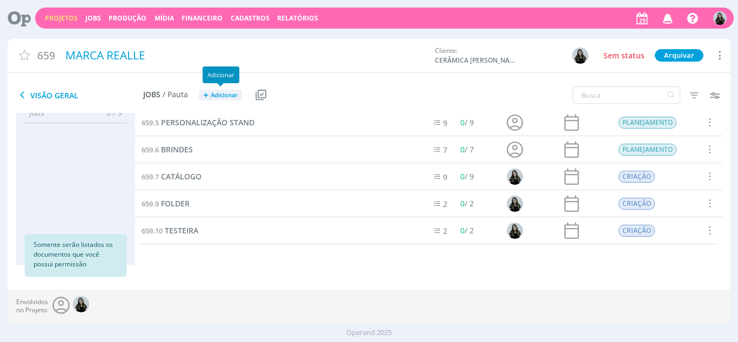
click at [209, 90] on button "+ Adicionar" at bounding box center [220, 95] width 43 height 11
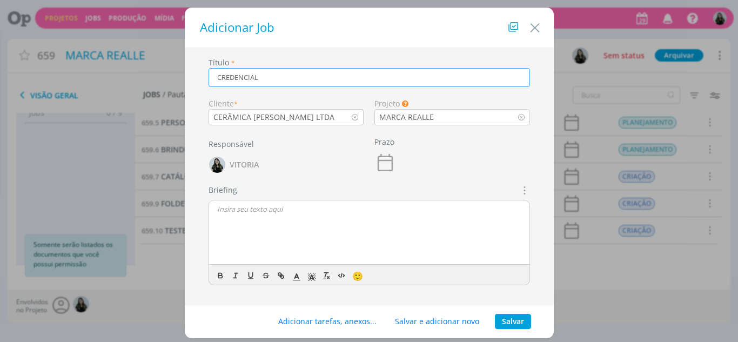
type input "CREDENCIAL"
click at [507, 316] on button "Salvar" at bounding box center [513, 321] width 36 height 15
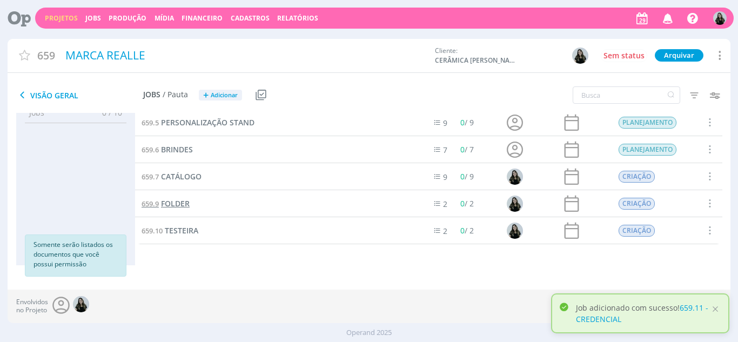
click at [180, 203] on span "FOLDER" at bounding box center [175, 203] width 29 height 10
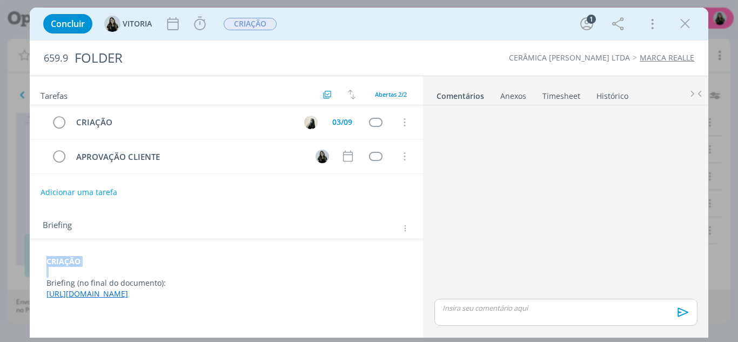
drag, startPoint x: 44, startPoint y: 259, endPoint x: 175, endPoint y: 275, distance: 131.8
click at [175, 275] on div "CRIAÇÃO Briefing (no final do documento): [URL][DOMAIN_NAME]" at bounding box center [226, 277] width 377 height 51
copy strong "CRIAÇÃO"
click at [688, 24] on icon "dialog" at bounding box center [685, 24] width 16 height 16
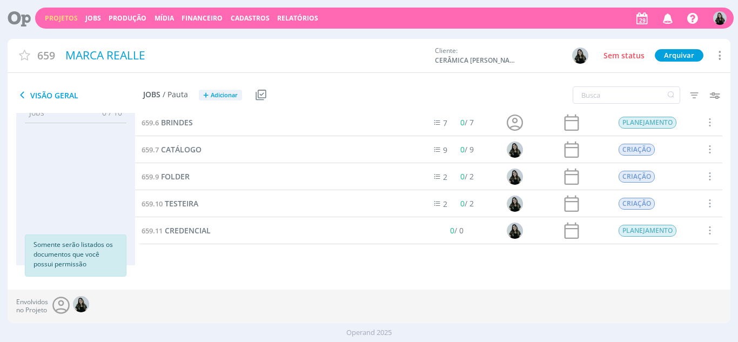
scroll to position [124, 0]
click at [195, 196] on div "659.10 TESTEIRA" at bounding box center [275, 203] width 280 height 26
click at [194, 232] on span "CREDENCIAL" at bounding box center [188, 230] width 46 height 10
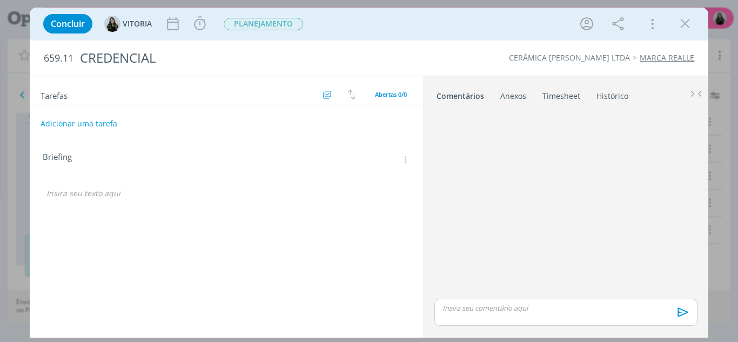
click at [90, 196] on p "dialog" at bounding box center [226, 193] width 360 height 11
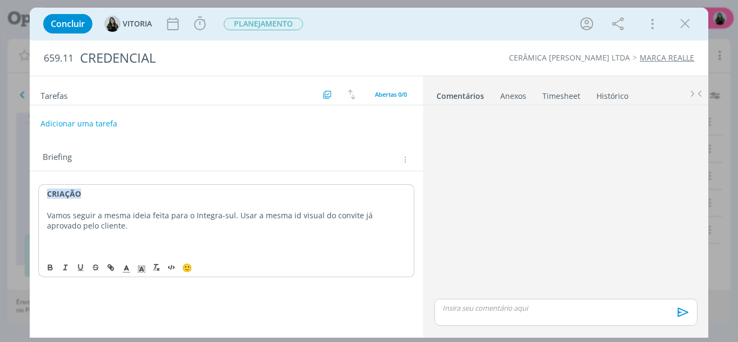
click at [353, 212] on p "Vamos seguir a mesma ideia feita para o Integra-sul. Usar a mesma id visual do …" at bounding box center [226, 221] width 359 height 22
click at [155, 242] on p "dialog" at bounding box center [226, 236] width 359 height 11
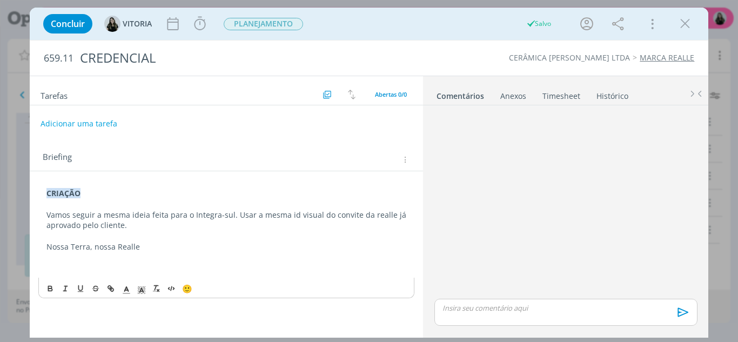
click at [89, 256] on p "dialog" at bounding box center [226, 257] width 360 height 11
click at [156, 256] on p "[DATE] a [DATE]" at bounding box center [226, 257] width 360 height 11
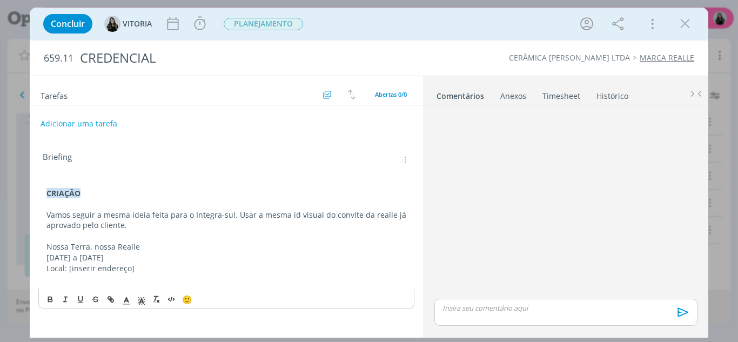
click at [147, 263] on p "Local: [inserir endereço]" at bounding box center [226, 268] width 360 height 11
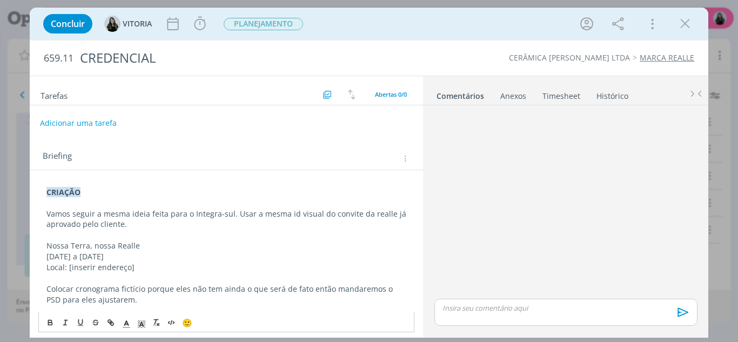
click at [94, 130] on button "Adicionar uma tarefa" at bounding box center [78, 123] width 77 height 18
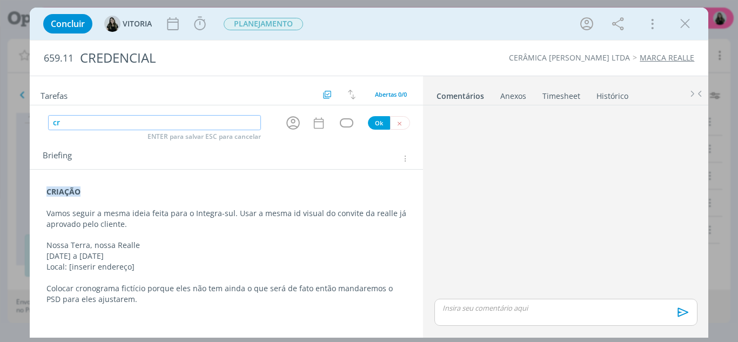
type input "c"
type input "CRIAÇÃO"
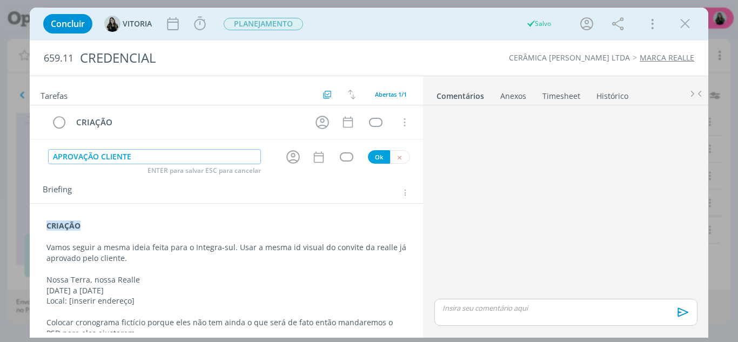
type input "APROVAÇÃO CLIENTE"
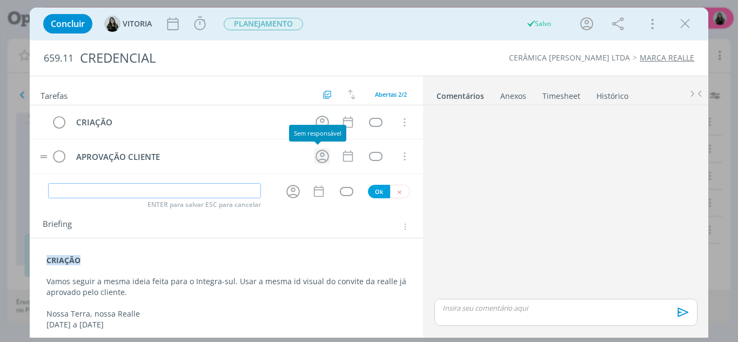
click at [323, 157] on icon "dialog" at bounding box center [322, 156] width 17 height 17
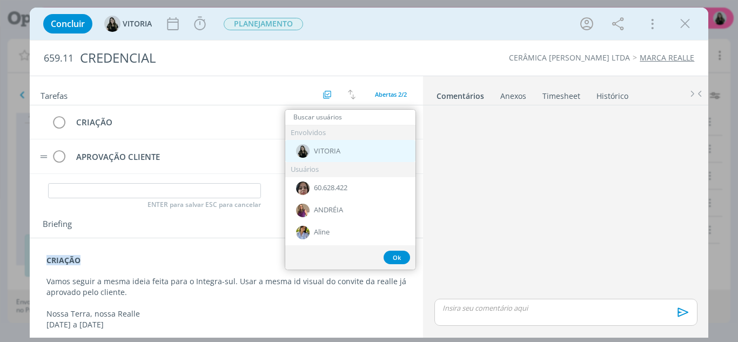
click at [320, 152] on span "VITORIA" at bounding box center [327, 151] width 26 height 9
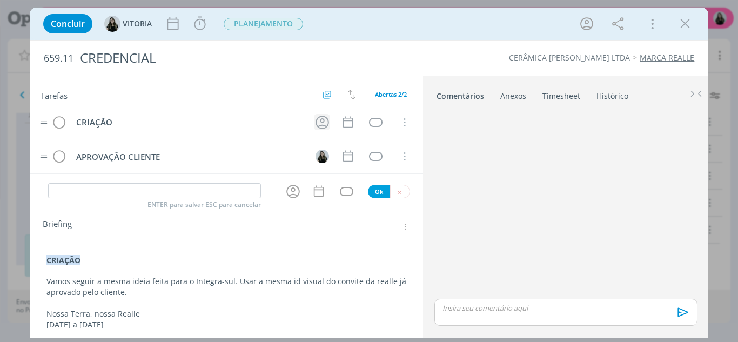
click at [316, 123] on icon "dialog" at bounding box center [322, 122] width 17 height 17
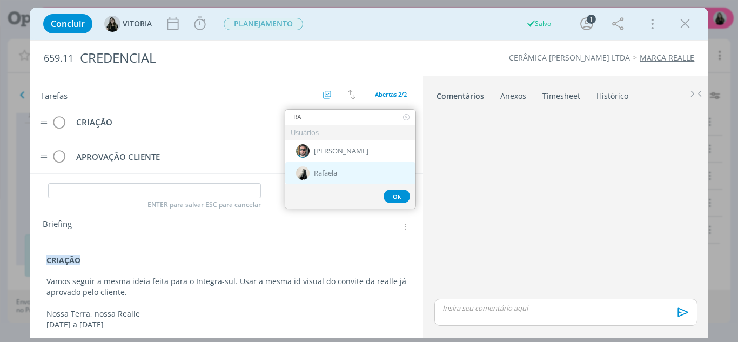
type input "RA"
click at [319, 178] on div "Rafaela" at bounding box center [350, 173] width 130 height 22
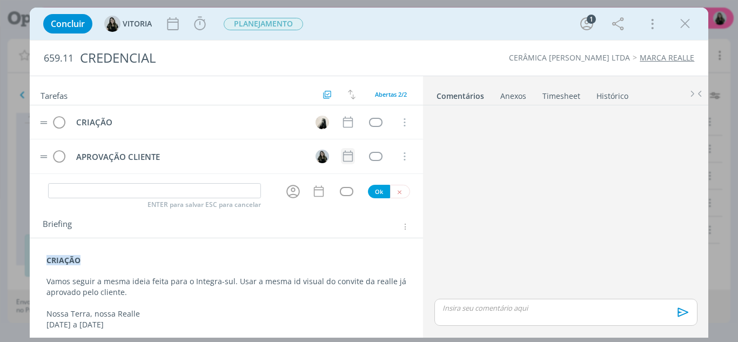
click at [341, 161] on icon "dialog" at bounding box center [348, 156] width 14 height 14
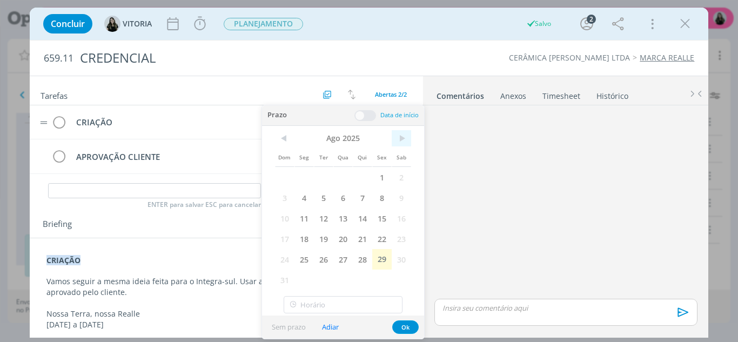
click at [400, 142] on span ">" at bounding box center [401, 138] width 19 height 16
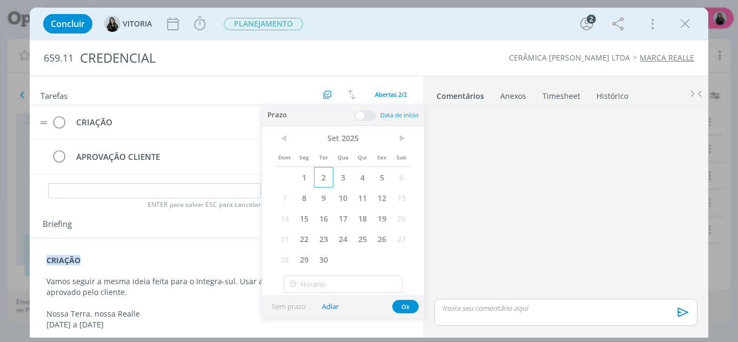
click at [323, 175] on span "2" at bounding box center [323, 177] width 19 height 21
click at [402, 310] on button "Ok" at bounding box center [405, 307] width 26 height 14
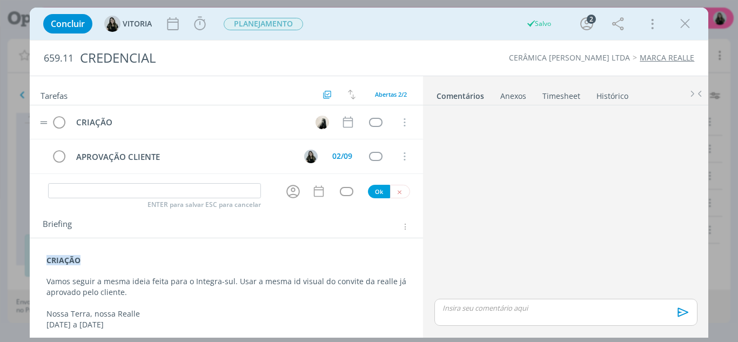
click at [402, 310] on div "CRIAÇÃO Vamos seguir a mesma ideia feita para o Integra-sul. Usar a mesma id vi…" at bounding box center [226, 324] width 377 height 147
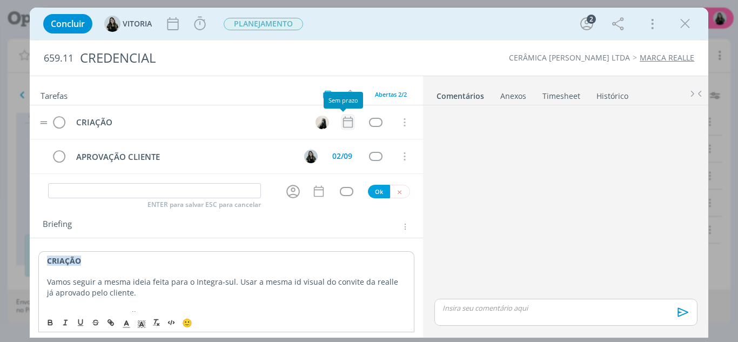
click at [344, 122] on icon "dialog" at bounding box center [348, 122] width 14 height 14
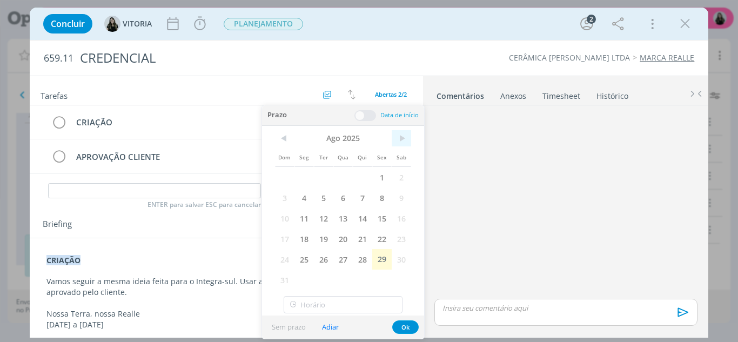
click at [410, 141] on span ">" at bounding box center [401, 138] width 19 height 16
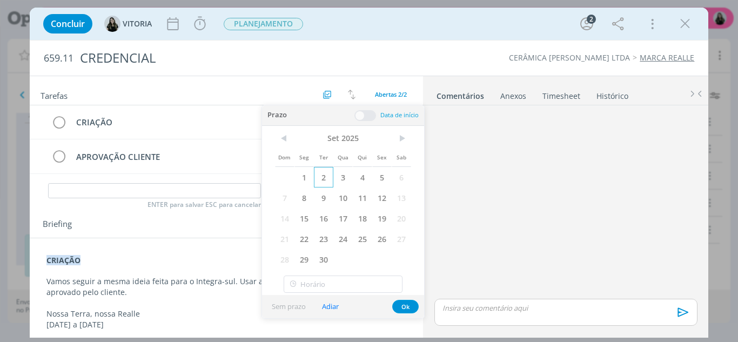
click at [325, 170] on span "2" at bounding box center [323, 177] width 19 height 21
click at [405, 308] on button "Ok" at bounding box center [405, 307] width 26 height 14
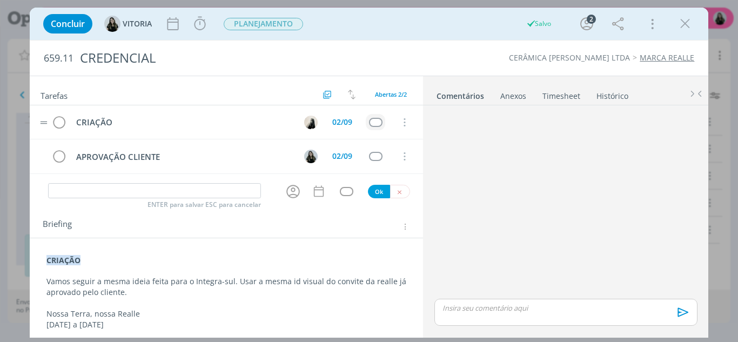
click at [369, 125] on div "dialog" at bounding box center [376, 122] width 14 height 9
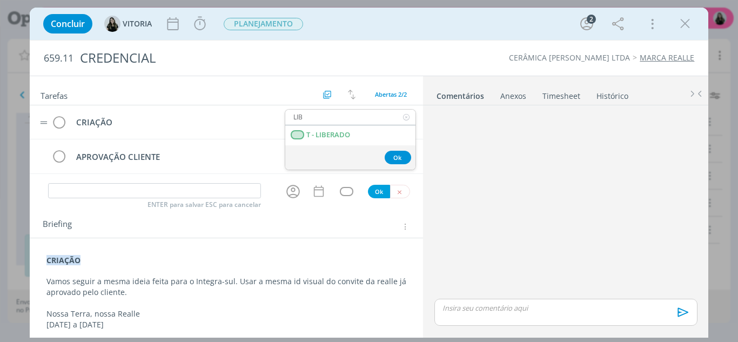
type input "LIB"
click at [369, 125] on LIBERADO "T - LIBERADO" at bounding box center [350, 135] width 130 height 20
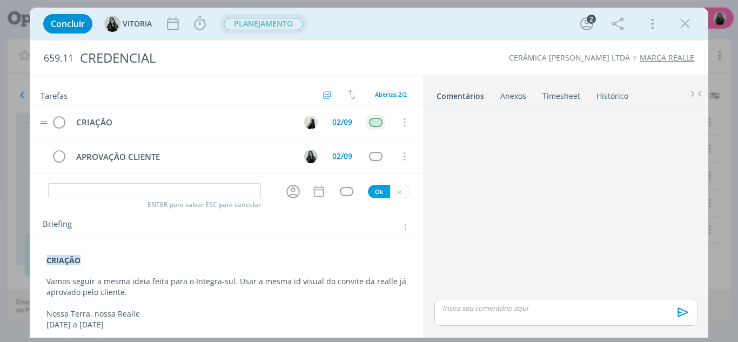
click at [263, 20] on span "PLANEJAMENTO" at bounding box center [263, 24] width 79 height 12
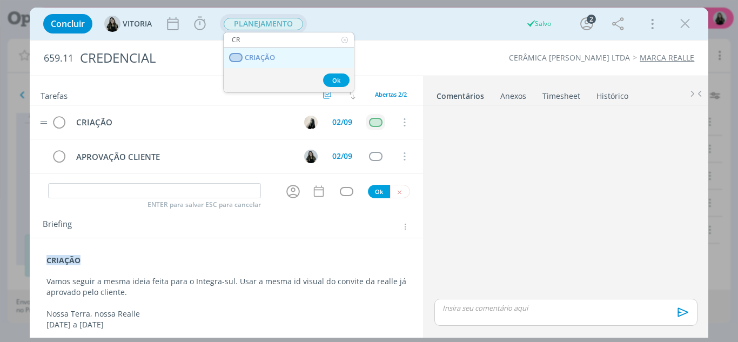
type input "CR"
click at [268, 65] on link "CRIAÇÃO" at bounding box center [289, 58] width 130 height 20
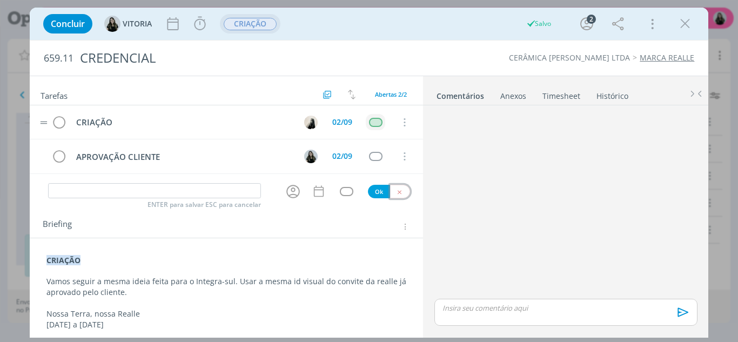
click at [396, 195] on icon "dialog" at bounding box center [399, 192] width 7 height 7
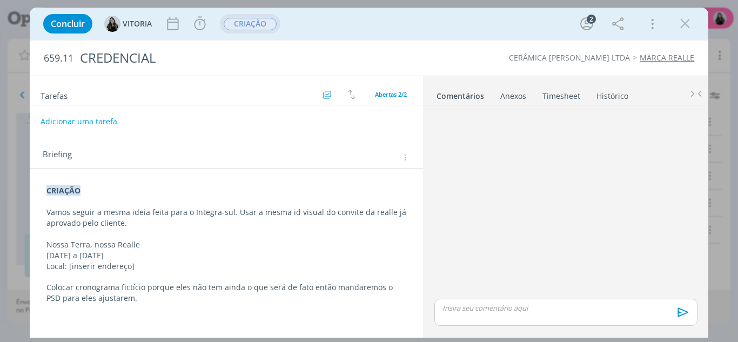
click at [677, 22] on icon "dialog" at bounding box center [685, 24] width 16 height 16
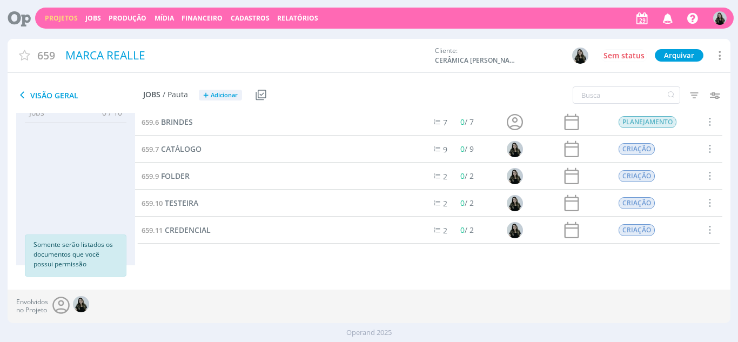
click at [687, 26] on div at bounding box center [369, 171] width 738 height 342
click at [171, 175] on span "FOLDER" at bounding box center [175, 176] width 29 height 10
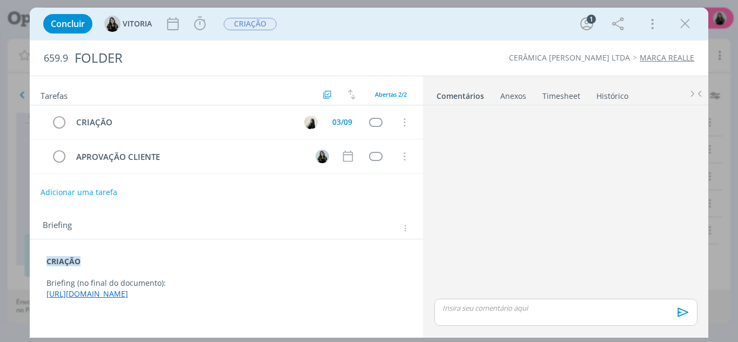
click at [98, 299] on p "[URL][DOMAIN_NAME]" at bounding box center [226, 294] width 360 height 11
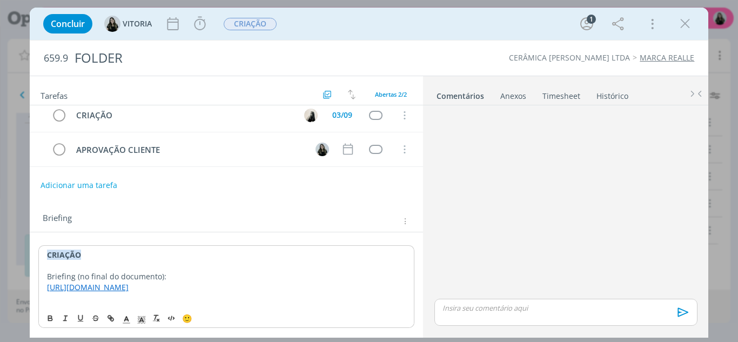
click at [72, 298] on p "dialog" at bounding box center [226, 298] width 359 height 11
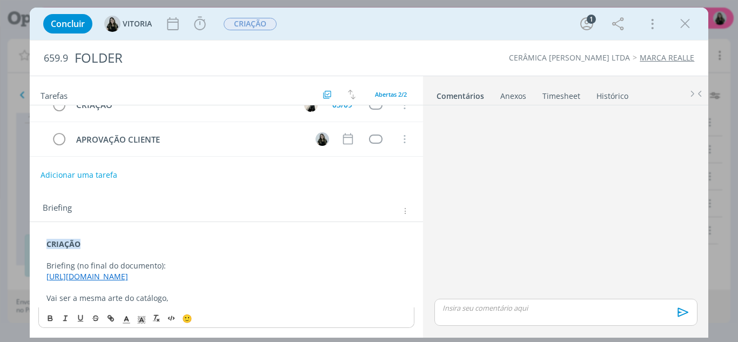
click at [464, 132] on div "dialog" at bounding box center [565, 203] width 271 height 187
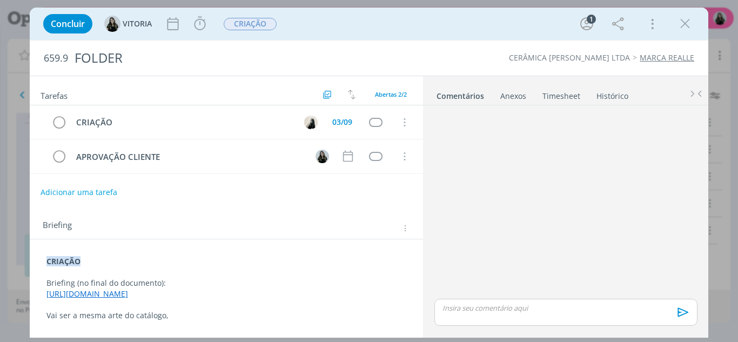
scroll to position [7, 0]
click at [178, 321] on p "Vai ser a mesma arte do catálogo," at bounding box center [226, 315] width 360 height 11
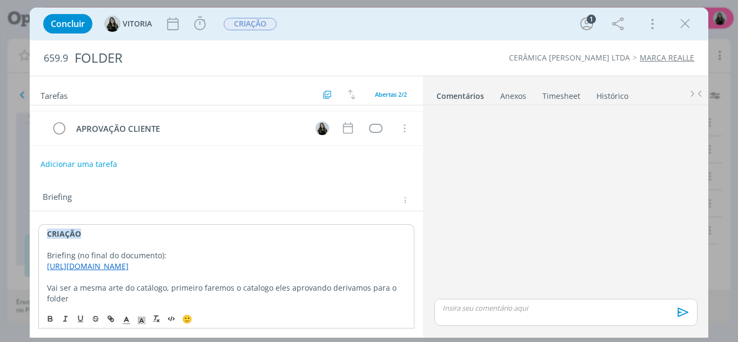
scroll to position [39, 0]
click at [252, 292] on p "Vai ser a mesma arte do catálogo, primeiro faremos o catalogo eles aprovando de…" at bounding box center [226, 294] width 359 height 22
click at [237, 299] on p "Vai ser a mesma arte do catálogo, primeiro faremos o catálogo eles aprovando de…" at bounding box center [226, 294] width 359 height 22
